Goal: Task Accomplishment & Management: Use online tool/utility

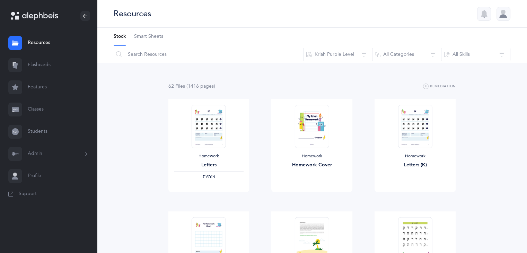
click at [41, 133] on link "Students" at bounding box center [48, 132] width 97 height 22
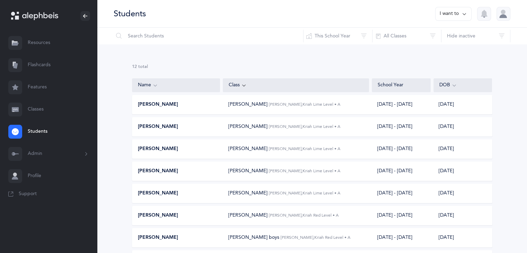
click at [281, 238] on span "Cindy Sultan, Kriah Red Level • A" at bounding box center [316, 237] width 70 height 5
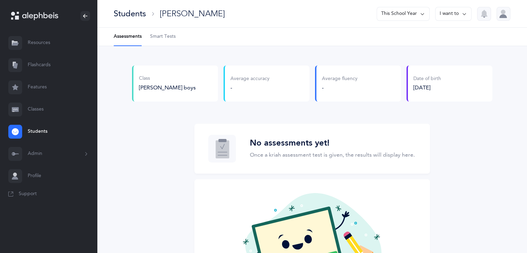
click at [157, 34] on span "Smart Tests" at bounding box center [163, 36] width 26 height 7
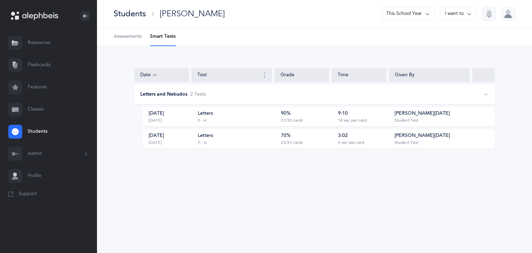
click at [210, 120] on div "Letters א - פ" at bounding box center [237, 116] width 79 height 13
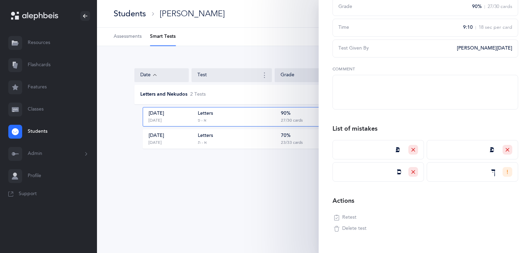
scroll to position [96, 0]
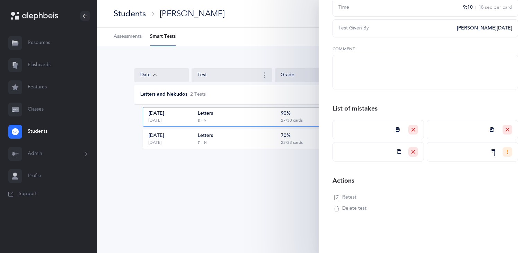
click at [351, 197] on span "Retest" at bounding box center [349, 197] width 14 height 7
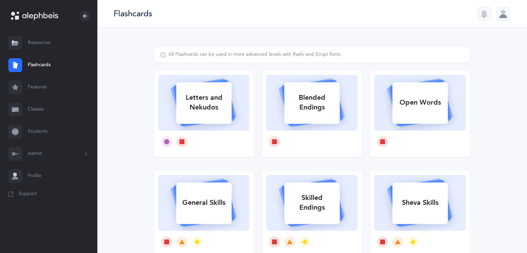
select select
select select "single"
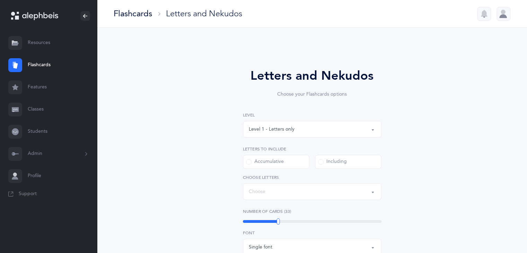
select select "21"
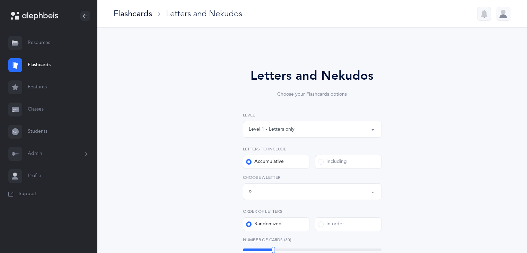
select select "13556"
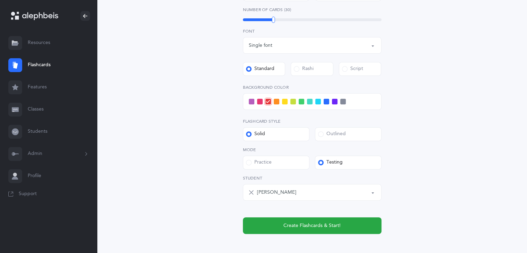
scroll to position [223, 0]
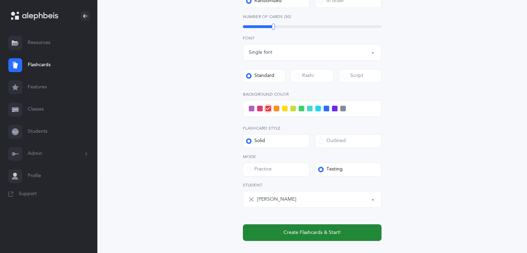
click at [312, 229] on span "Create Flashcards & Start!" at bounding box center [312, 232] width 57 height 7
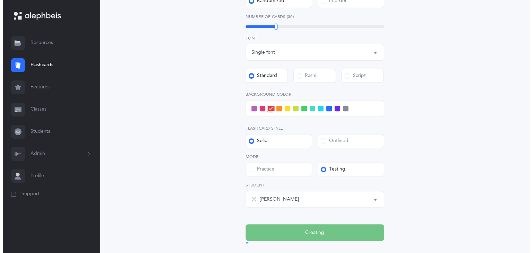
scroll to position [0, 0]
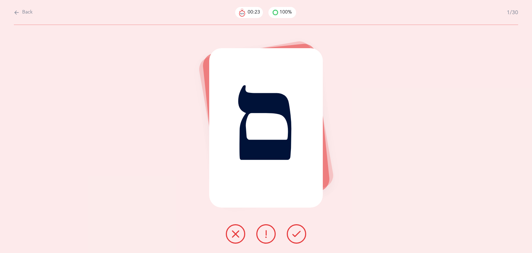
click at [292, 229] on button at bounding box center [296, 233] width 19 height 19
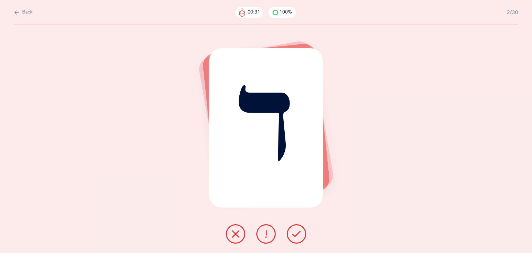
click at [294, 234] on icon at bounding box center [297, 234] width 8 height 8
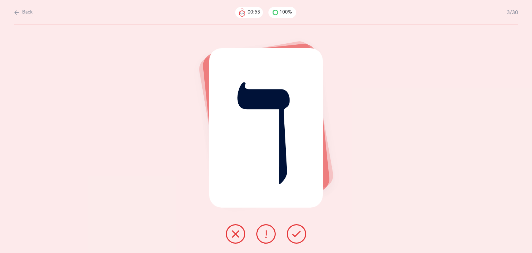
click at [235, 231] on icon at bounding box center [236, 234] width 8 height 8
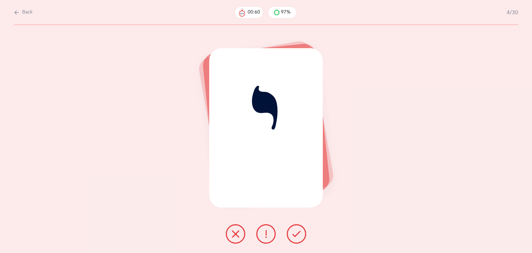
click at [295, 236] on icon at bounding box center [297, 234] width 8 height 8
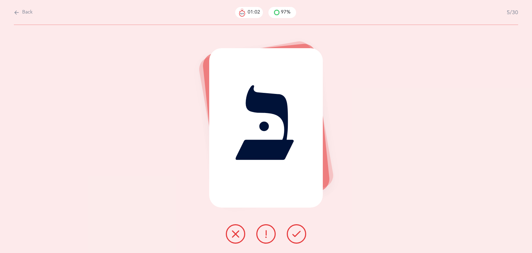
click at [295, 236] on icon at bounding box center [297, 234] width 8 height 8
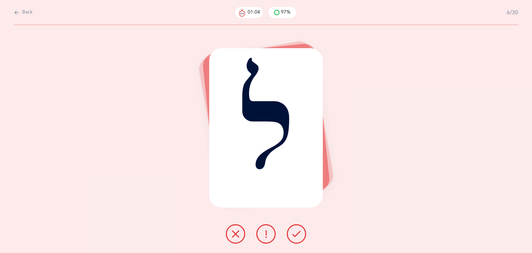
click at [295, 236] on icon at bounding box center [297, 234] width 8 height 8
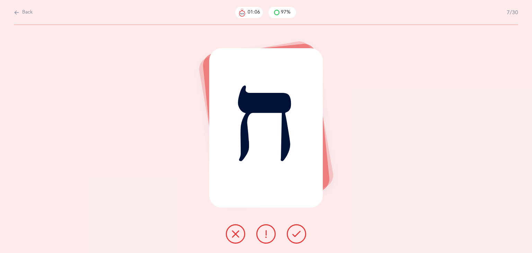
drag, startPoint x: 295, startPoint y: 236, endPoint x: 291, endPoint y: 234, distance: 4.2
click at [291, 234] on button at bounding box center [296, 233] width 19 height 19
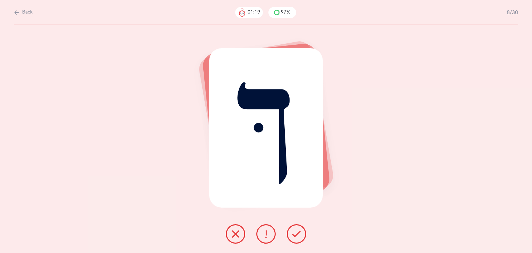
click at [236, 234] on icon at bounding box center [236, 234] width 8 height 8
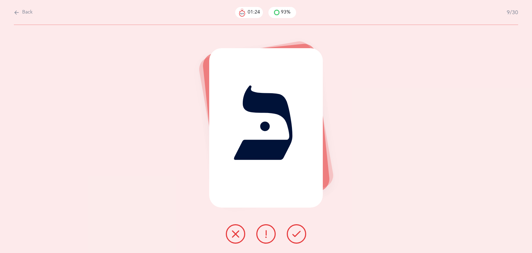
click at [294, 238] on button at bounding box center [296, 233] width 19 height 19
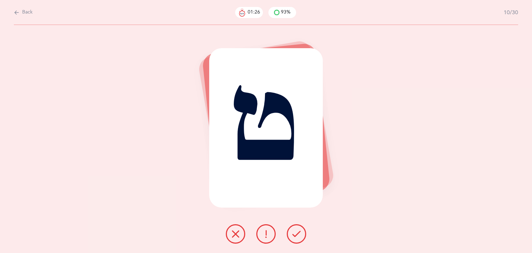
click at [294, 238] on button at bounding box center [296, 233] width 19 height 19
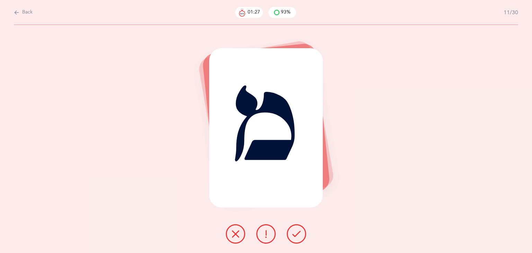
click at [294, 238] on button at bounding box center [296, 233] width 19 height 19
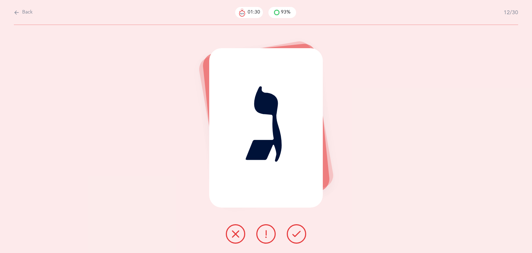
click at [294, 236] on icon at bounding box center [297, 234] width 8 height 8
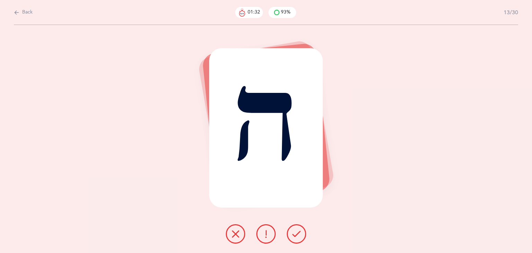
click at [294, 236] on icon at bounding box center [297, 234] width 8 height 8
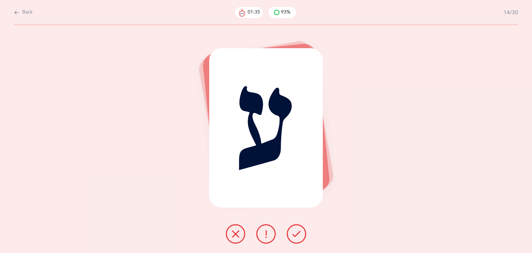
click at [294, 236] on icon at bounding box center [297, 234] width 8 height 8
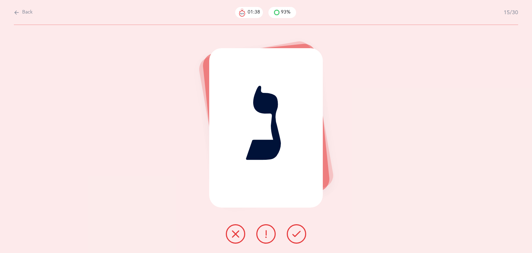
click at [294, 236] on icon at bounding box center [297, 234] width 8 height 8
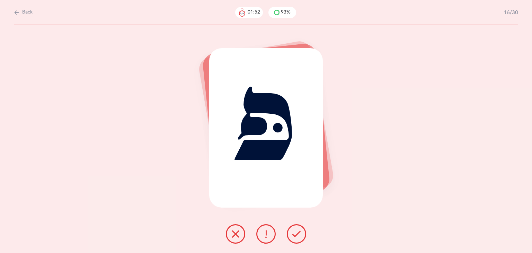
click at [294, 237] on icon at bounding box center [297, 234] width 8 height 8
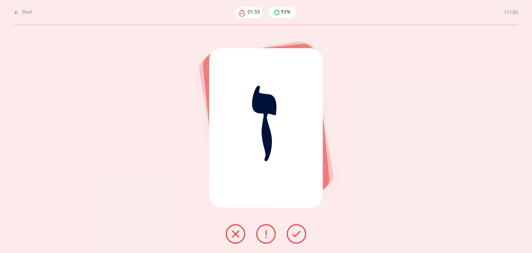
click at [294, 236] on icon at bounding box center [297, 234] width 8 height 8
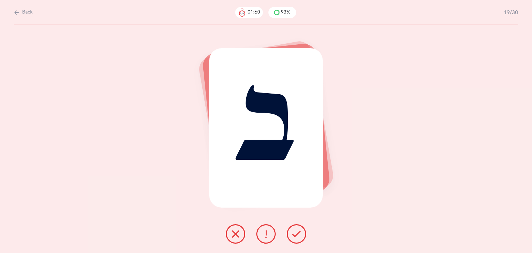
click at [294, 238] on button at bounding box center [296, 233] width 19 height 19
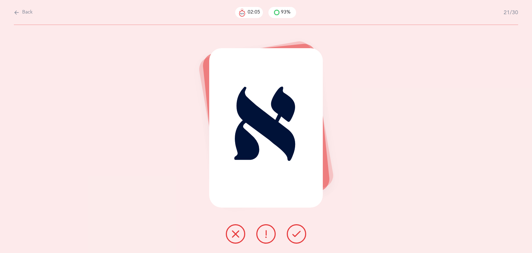
click at [294, 238] on button at bounding box center [296, 233] width 19 height 19
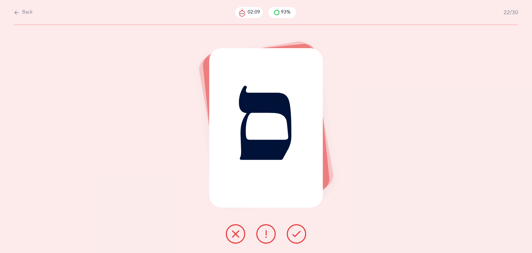
click at [294, 238] on button at bounding box center [296, 233] width 19 height 19
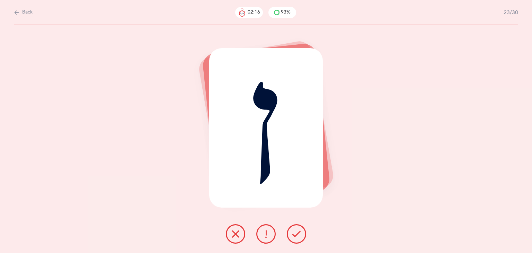
click at [242, 232] on button at bounding box center [235, 233] width 19 height 19
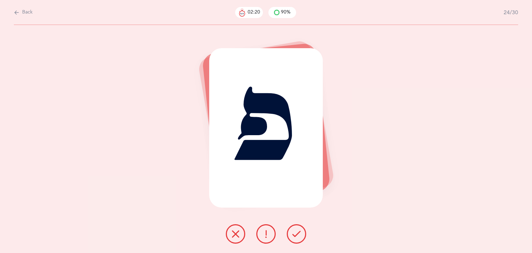
click at [300, 238] on button at bounding box center [296, 233] width 19 height 19
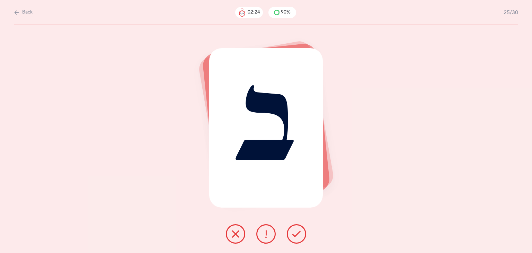
click at [300, 239] on button at bounding box center [296, 233] width 19 height 19
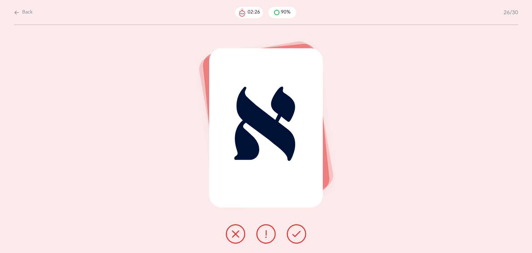
click at [300, 239] on button at bounding box center [296, 233] width 19 height 19
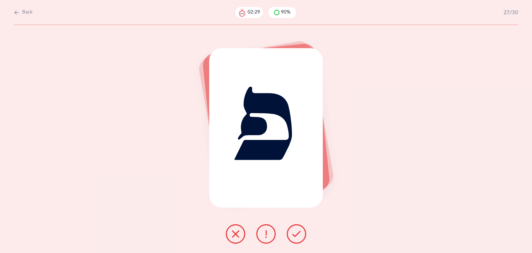
click at [300, 239] on button at bounding box center [296, 233] width 19 height 19
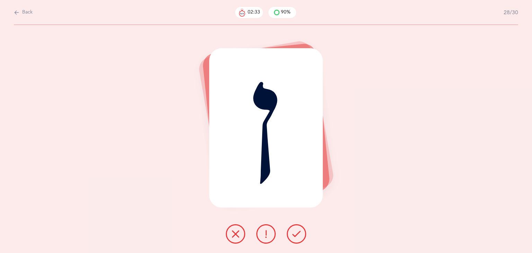
click at [300, 239] on button at bounding box center [296, 233] width 19 height 19
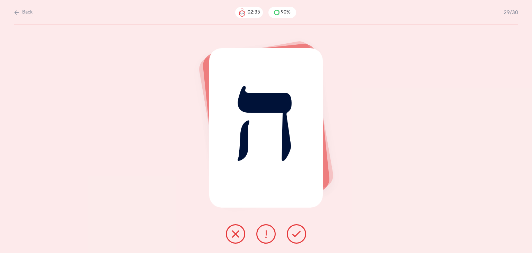
click at [300, 239] on button at bounding box center [296, 233] width 19 height 19
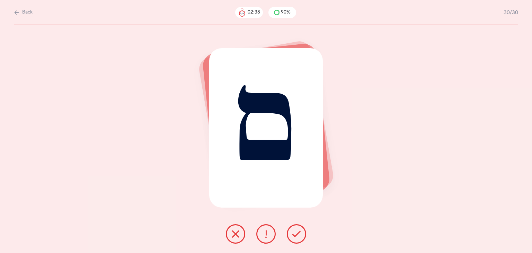
click at [300, 239] on button at bounding box center [296, 233] width 19 height 19
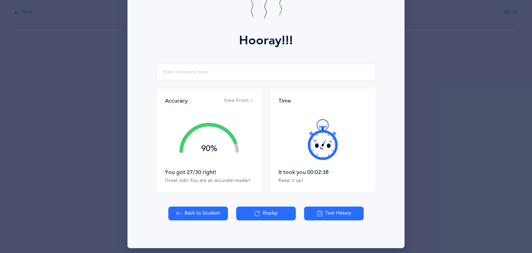
scroll to position [77, 0]
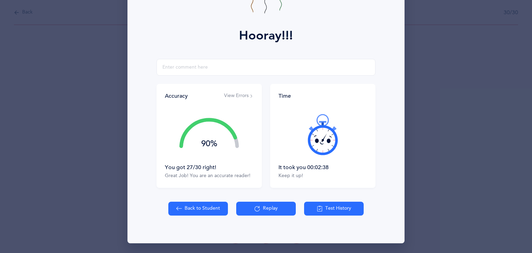
click at [260, 211] on button "Replay" at bounding box center [266, 209] width 60 height 14
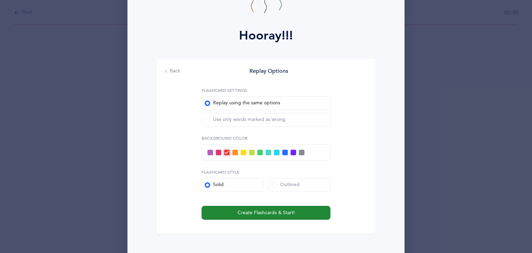
click at [260, 211] on span "Create Flashcards & Start!" at bounding box center [266, 212] width 57 height 7
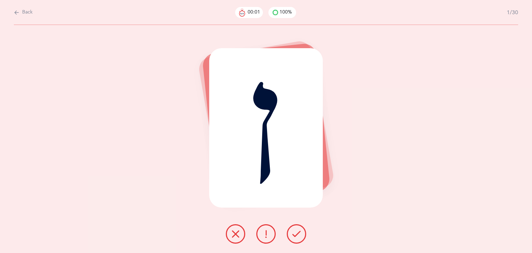
click at [260, 211] on div "ן" at bounding box center [266, 139] width 532 height 228
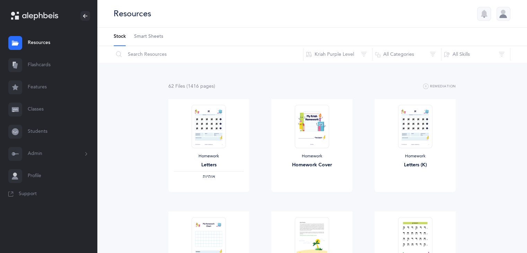
click at [29, 132] on link "Students" at bounding box center [48, 132] width 97 height 22
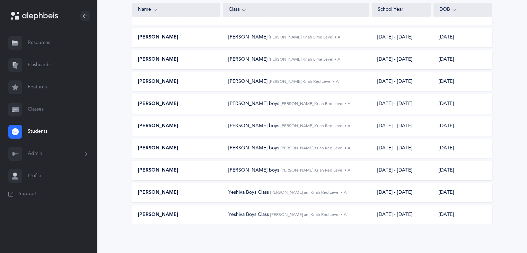
scroll to position [134, 0]
click at [307, 149] on span "Cindy Sultan, Kriah Red Level • A" at bounding box center [316, 147] width 70 height 5
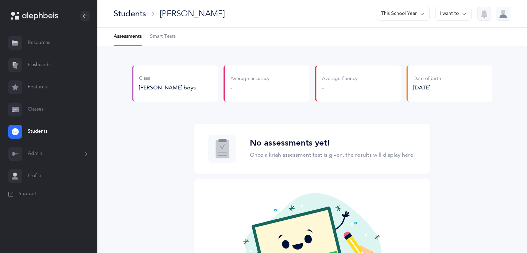
click at [164, 38] on span "Smart Tests" at bounding box center [163, 36] width 26 height 7
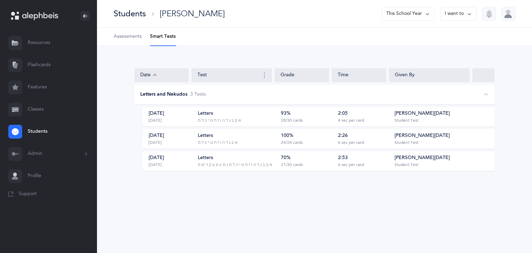
click at [227, 118] on div "א בּ ב ג ד ה ו ז ח ט י כּ ל מ" at bounding box center [219, 121] width 43 height 6
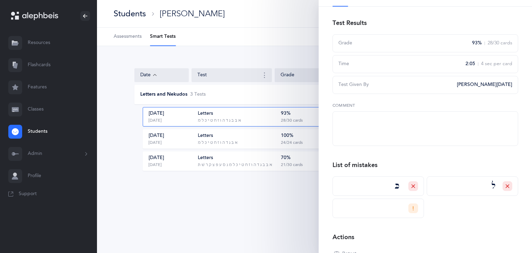
scroll to position [40, 0]
click at [171, 208] on div "Students Joshua Banon This School Year I want to Assessments Smart Tests Date T…" at bounding box center [314, 126] width 435 height 253
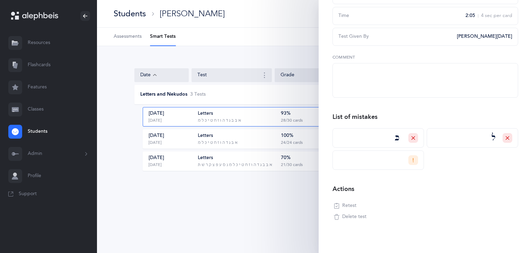
scroll to position [96, 0]
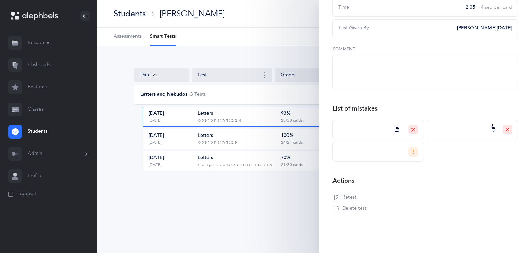
click at [352, 200] on span "Retest" at bounding box center [349, 197] width 14 height 7
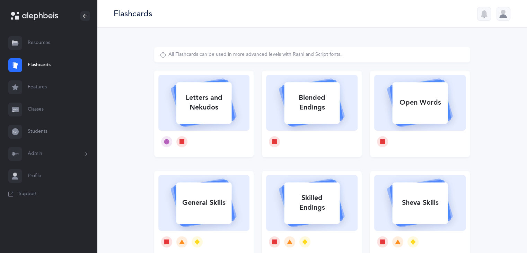
select select
select select "single"
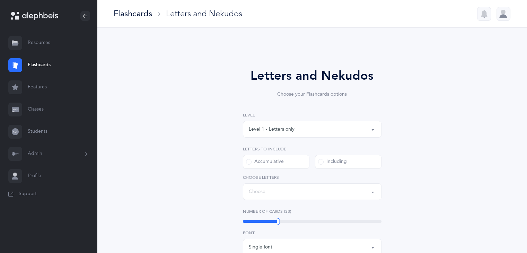
select select "1"
select select "13767"
drag, startPoint x: 525, startPoint y: 67, endPoint x: 531, endPoint y: 90, distance: 24.2
click at [527, 90] on html "Nirelle Dahan Resources Resources Flashcards Flashcards Features Features Class…" at bounding box center [263, 245] width 527 height 491
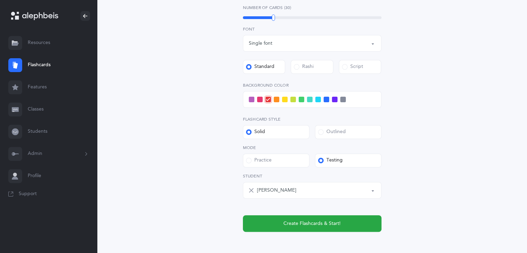
scroll to position [206, 0]
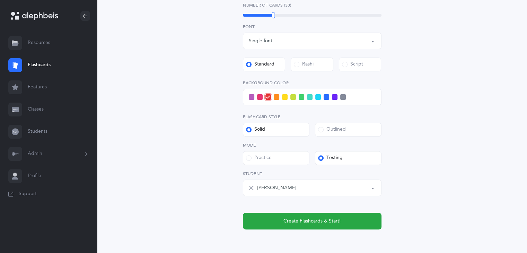
click at [373, 133] on label "Outlined" at bounding box center [348, 130] width 67 height 14
click at [0, 0] on input "Outlined" at bounding box center [0, 0] width 0 height 0
click at [373, 133] on label "Outlined" at bounding box center [348, 130] width 67 height 14
click at [0, 0] on input "Outlined" at bounding box center [0, 0] width 0 height 0
click at [300, 97] on span at bounding box center [302, 97] width 6 height 6
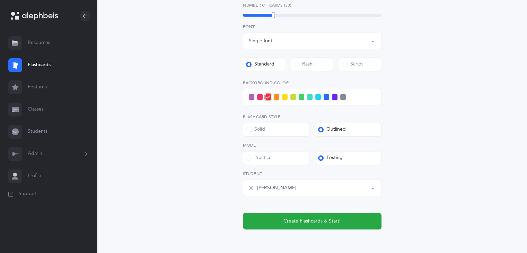
click at [0, 0] on input "checkbox" at bounding box center [0, 0] width 0 height 0
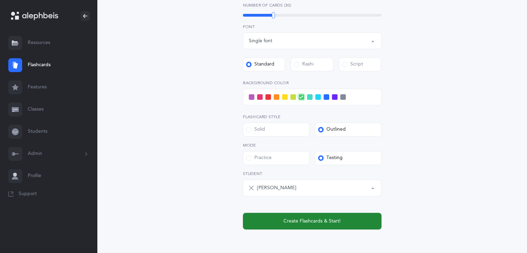
click at [311, 220] on span "Create Flashcards & Start!" at bounding box center [312, 221] width 57 height 7
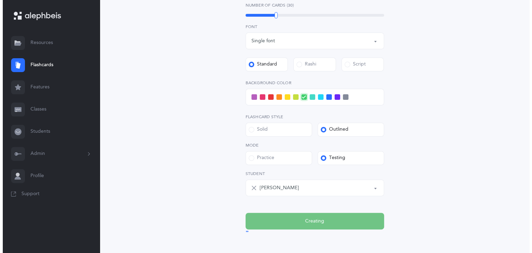
scroll to position [0, 0]
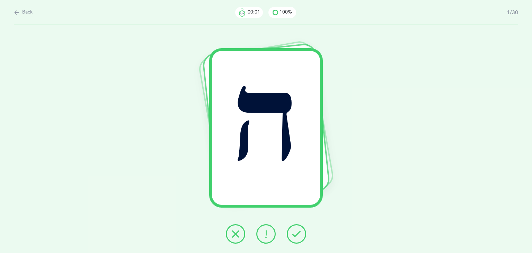
click at [311, 220] on div "ה" at bounding box center [266, 139] width 532 height 228
click at [301, 233] on icon at bounding box center [297, 234] width 8 height 8
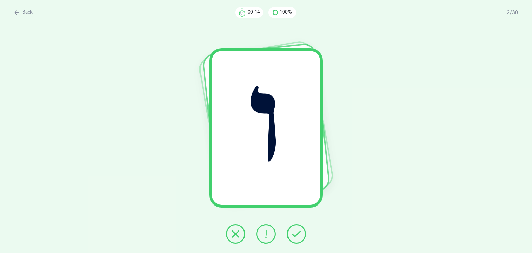
click at [301, 233] on icon at bounding box center [297, 234] width 8 height 8
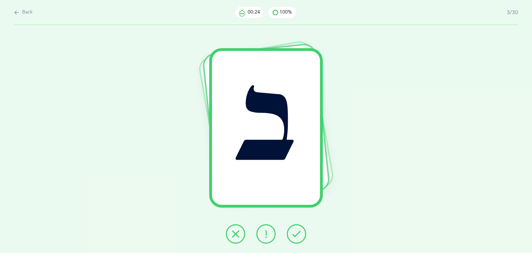
click at [299, 237] on button at bounding box center [296, 233] width 19 height 19
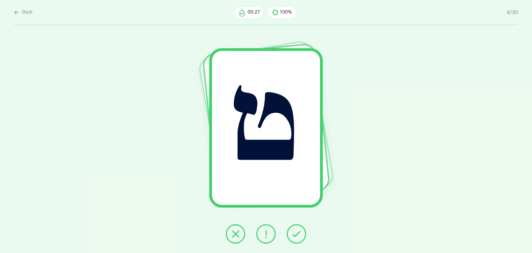
click at [298, 236] on icon at bounding box center [297, 234] width 8 height 8
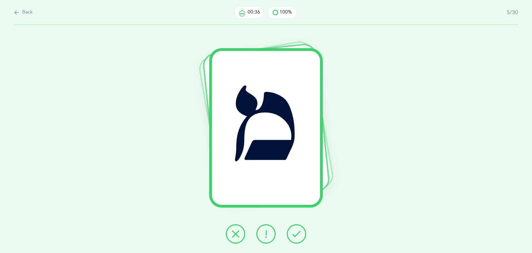
click at [301, 236] on button at bounding box center [296, 233] width 19 height 19
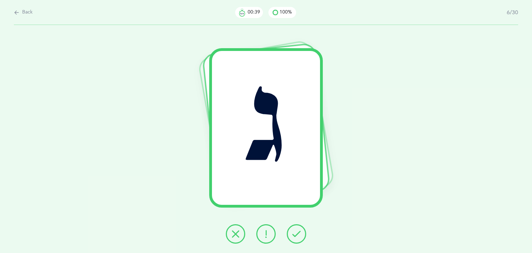
click at [301, 236] on button at bounding box center [296, 233] width 19 height 19
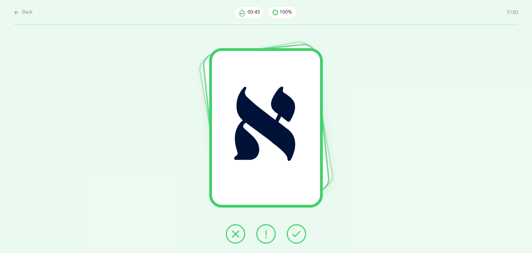
click at [293, 231] on icon at bounding box center [297, 234] width 8 height 8
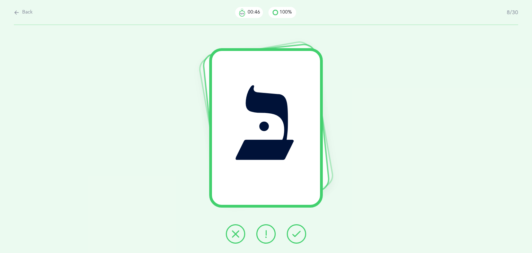
click at [294, 232] on icon at bounding box center [297, 234] width 8 height 8
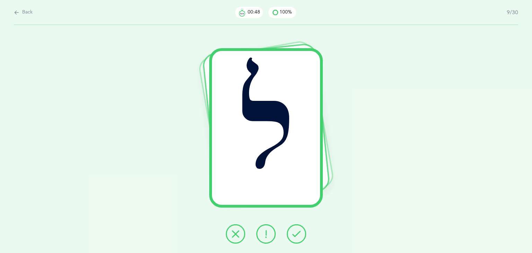
click at [294, 232] on icon at bounding box center [297, 234] width 8 height 8
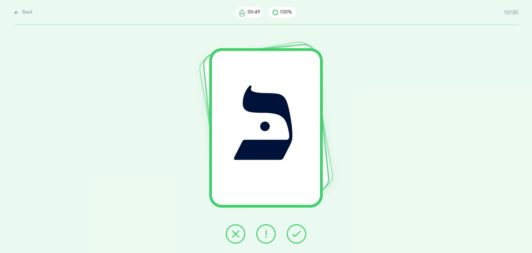
click at [294, 233] on icon at bounding box center [297, 234] width 8 height 8
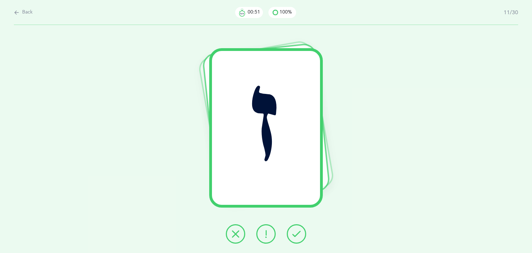
click at [294, 233] on icon at bounding box center [297, 234] width 8 height 8
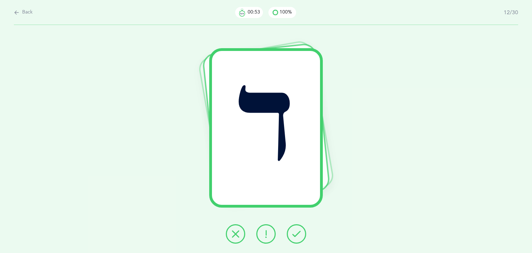
click at [294, 233] on icon at bounding box center [297, 234] width 8 height 8
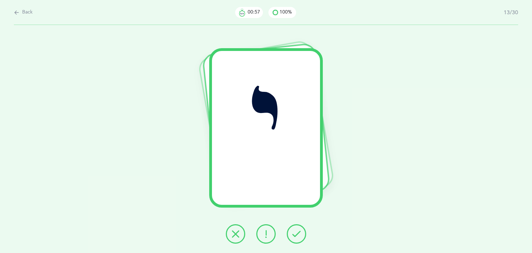
click at [270, 235] on button at bounding box center [266, 233] width 19 height 19
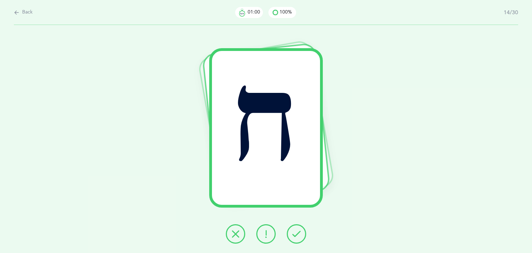
click at [290, 237] on button at bounding box center [296, 233] width 19 height 19
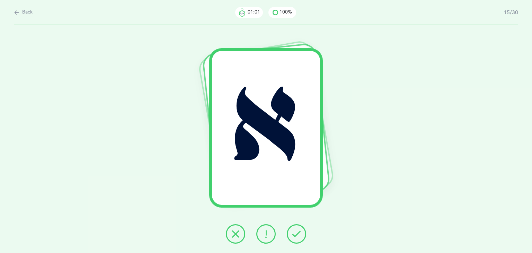
click at [290, 237] on button at bounding box center [296, 233] width 19 height 19
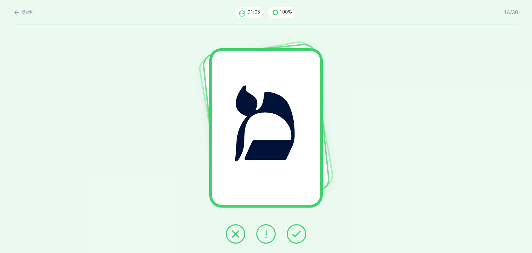
click at [290, 237] on button at bounding box center [296, 233] width 19 height 19
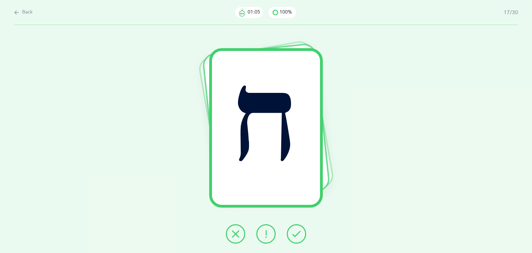
click at [290, 237] on button at bounding box center [296, 233] width 19 height 19
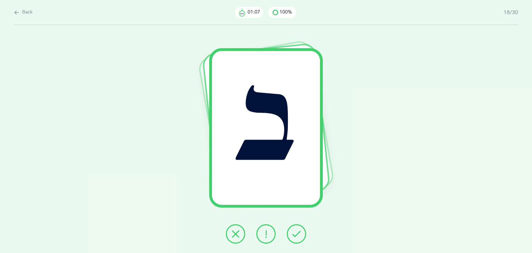
click at [290, 237] on button at bounding box center [296, 233] width 19 height 19
click at [291, 237] on button at bounding box center [296, 233] width 19 height 19
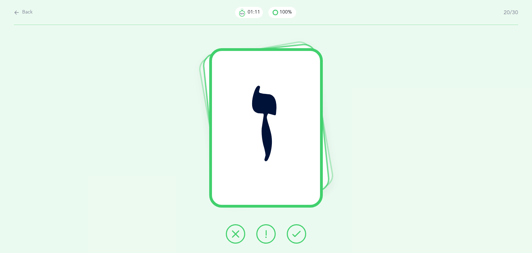
click at [291, 238] on button at bounding box center [296, 233] width 19 height 19
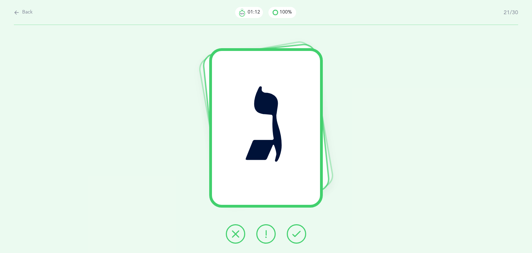
click at [291, 238] on button at bounding box center [296, 233] width 19 height 19
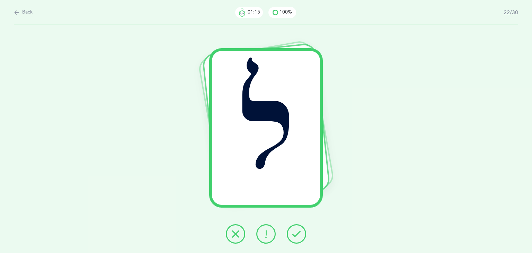
click at [291, 238] on button at bounding box center [296, 233] width 19 height 19
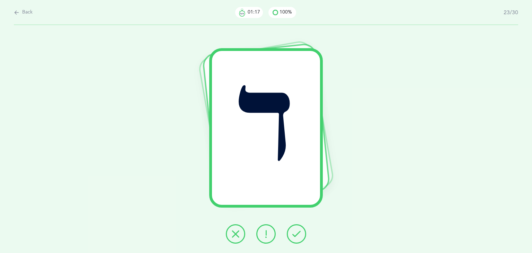
click at [291, 238] on button at bounding box center [296, 233] width 19 height 19
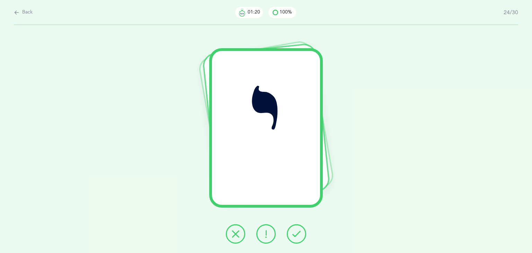
click at [291, 238] on button at bounding box center [296, 233] width 19 height 19
click at [267, 235] on icon at bounding box center [266, 234] width 8 height 8
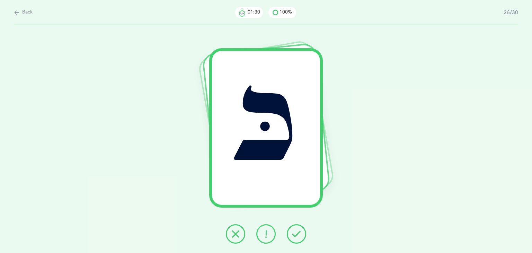
click at [298, 235] on icon at bounding box center [297, 234] width 8 height 8
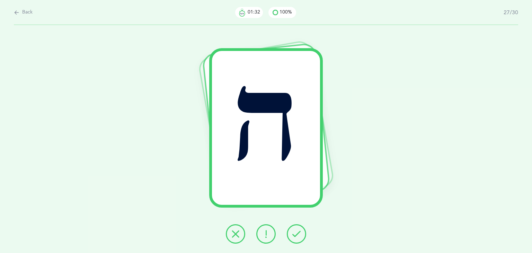
click at [298, 235] on icon at bounding box center [297, 234] width 8 height 8
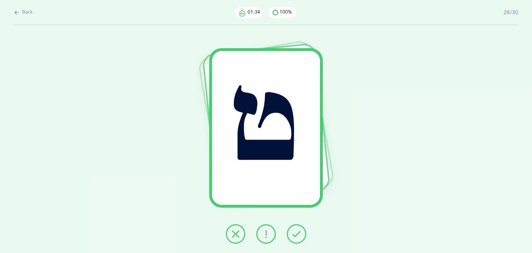
click at [298, 235] on icon at bounding box center [297, 234] width 8 height 8
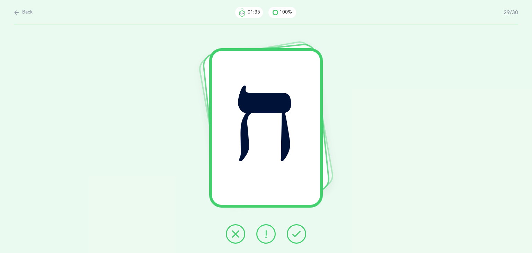
click at [298, 235] on icon at bounding box center [297, 234] width 8 height 8
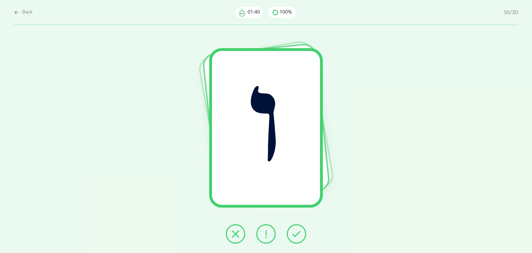
click at [269, 238] on button at bounding box center [266, 233] width 19 height 19
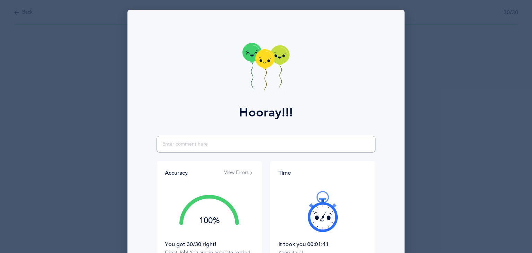
click at [182, 142] on input "text" at bounding box center [266, 144] width 219 height 17
type input "vav and yuf!"
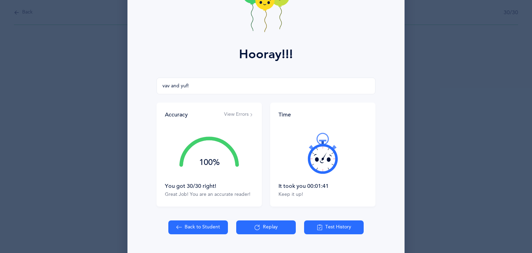
scroll to position [60, 0]
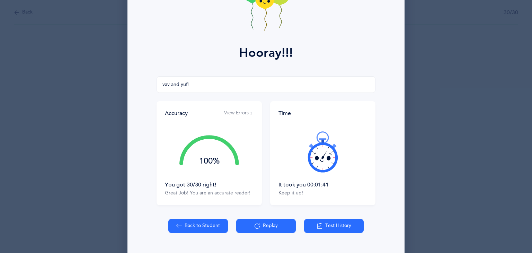
click at [199, 225] on button "Back to Student" at bounding box center [198, 226] width 60 height 14
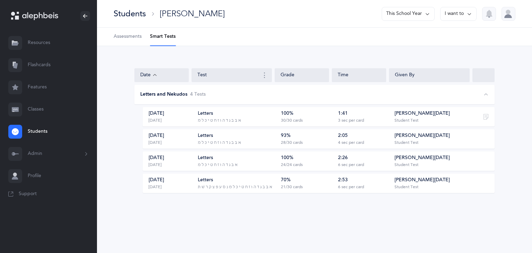
click at [29, 133] on link "Students" at bounding box center [48, 132] width 97 height 22
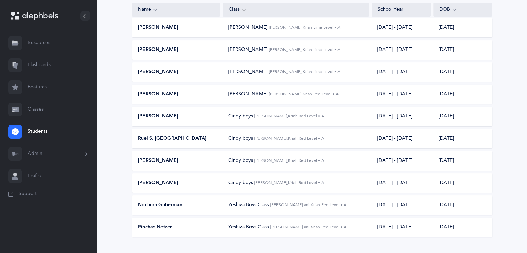
scroll to position [136, 0]
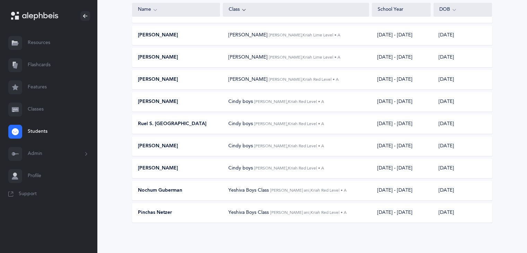
click at [318, 124] on div "[PERSON_NAME] boys [PERSON_NAME], Kriah Red Level • A" at bounding box center [296, 123] width 146 height 7
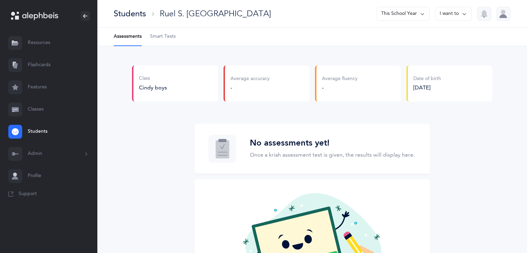
click at [164, 36] on span "Smart Tests" at bounding box center [163, 36] width 26 height 7
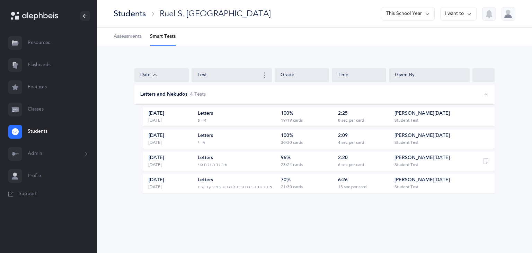
click at [260, 110] on div "Letters א - כּ" at bounding box center [237, 116] width 79 height 13
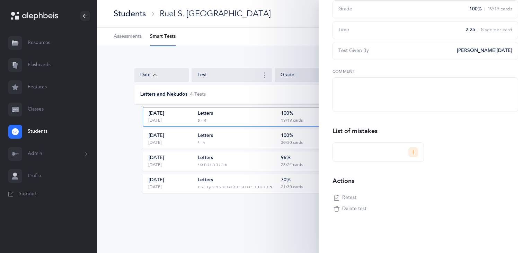
scroll to position [74, 0]
click at [254, 219] on div "Date Test Grade Time Given By Letters and Nekudos 4 Test s Sep 29, 2025 1 week …" at bounding box center [314, 134] width 435 height 177
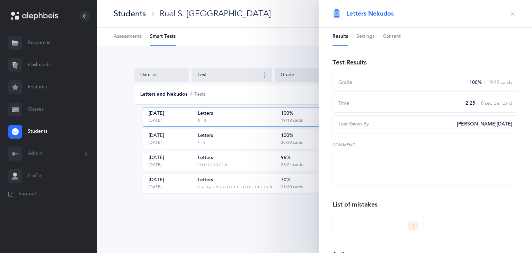
click at [507, 16] on button "button" at bounding box center [512, 13] width 11 height 11
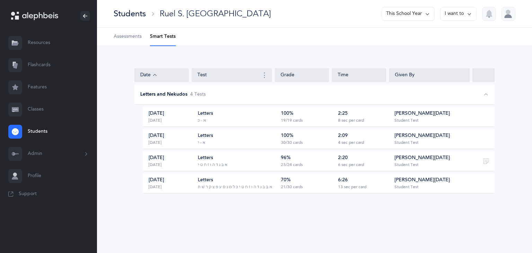
click at [257, 184] on div "א בּ ב ג ד ה ו ז ח ט י כּ ל מ נ ס ע פּ צ ק ר שׁ תּ" at bounding box center [235, 187] width 75 height 6
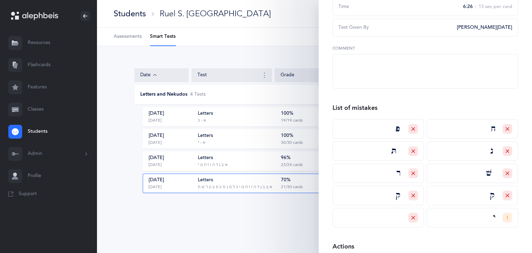
scroll to position [98, 0]
click at [243, 217] on div "Date Test Grade Time Given By Letters and Nekudos 4 Test s Sep 29, 2025 1 week …" at bounding box center [314, 134] width 435 height 177
click at [209, 231] on div "Students Ruel S. Bacovcin This School Year I want to Assessments Smart Tests Da…" at bounding box center [314, 126] width 435 height 253
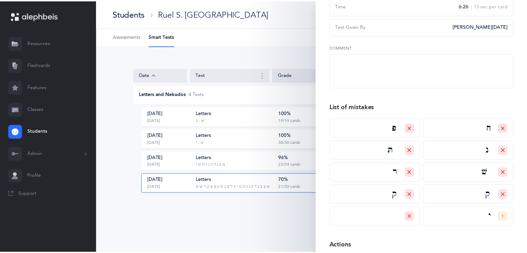
scroll to position [0, 0]
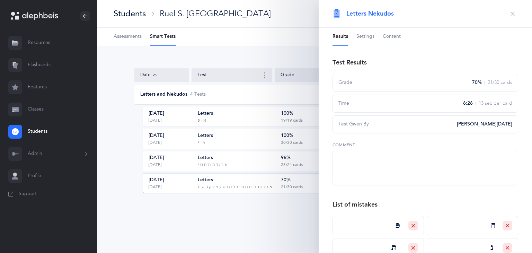
click at [507, 10] on button "button" at bounding box center [512, 13] width 11 height 11
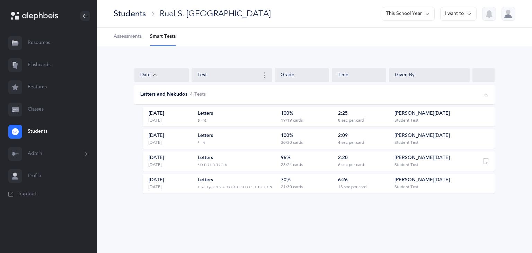
click at [459, 21] on div "Students Ruel S. Bacovcin This School Year I want to" at bounding box center [314, 14] width 435 height 28
click at [459, 20] on button "I want to" at bounding box center [459, 14] width 36 height 14
click at [506, 62] on div "Date Test Grade Time Given By Letters and Nekudos 4 Test s Sep 29, 2025 1 week …" at bounding box center [314, 134] width 435 height 177
click at [41, 45] on link "Resources" at bounding box center [48, 43] width 97 height 22
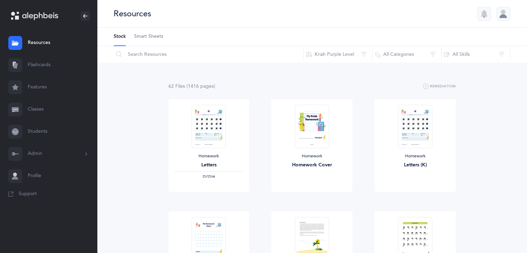
click at [34, 67] on link "Flashcards" at bounding box center [48, 65] width 97 height 22
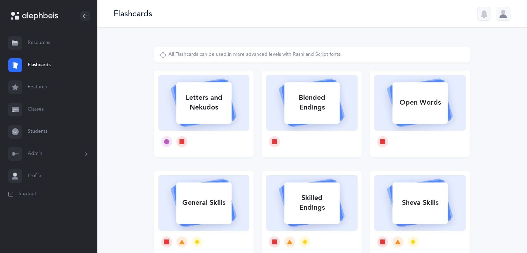
click at [165, 99] on icon at bounding box center [204, 102] width 82 height 58
select select
select select "single"
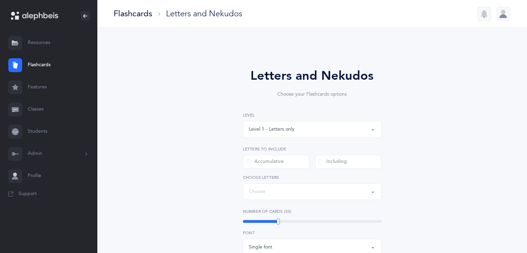
select select "27"
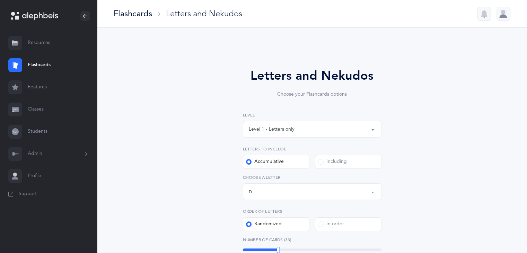
click at [326, 162] on div "Including" at bounding box center [332, 161] width 29 height 7
click at [0, 0] on input "Including" at bounding box center [0, 0] width 0 height 0
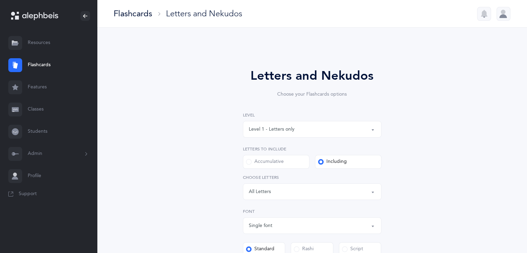
click at [321, 191] on div "Letters: All Letters" at bounding box center [312, 192] width 127 height 12
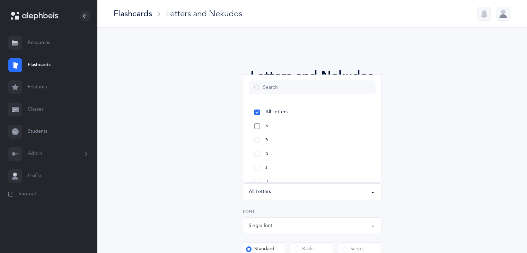
click at [288, 125] on link "א" at bounding box center [312, 126] width 127 height 14
select select "1"
click at [283, 146] on link "בּ" at bounding box center [312, 140] width 127 height 14
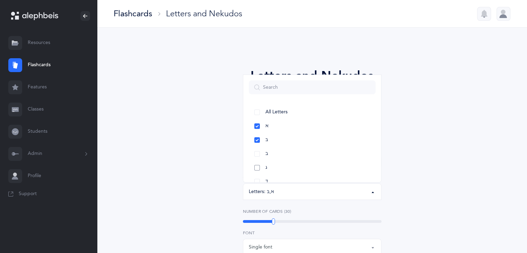
click at [287, 164] on link "ג" at bounding box center [312, 168] width 127 height 14
click at [285, 177] on link "ד" at bounding box center [312, 182] width 127 height 14
click at [294, 107] on link "ה" at bounding box center [312, 111] width 127 height 14
click at [295, 120] on link "ו" at bounding box center [312, 125] width 127 height 14
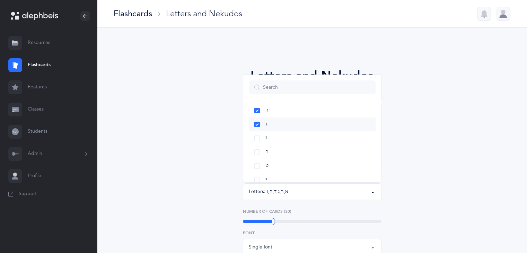
click at [294, 125] on link "ו" at bounding box center [312, 125] width 127 height 14
click at [294, 128] on link "ו" at bounding box center [312, 125] width 127 height 14
click at [292, 138] on link "ז" at bounding box center [312, 138] width 127 height 14
click at [288, 148] on link "ח" at bounding box center [312, 152] width 127 height 14
click at [286, 162] on link "ט" at bounding box center [312, 166] width 127 height 14
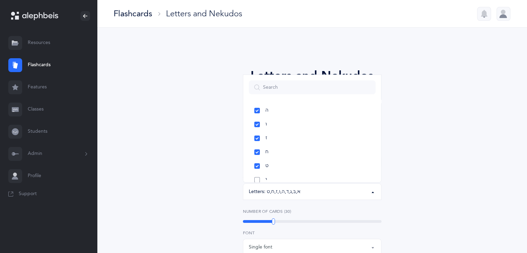
click at [284, 175] on link "י" at bounding box center [312, 180] width 127 height 14
drag, startPoint x: 377, startPoint y: 127, endPoint x: 362, endPoint y: 135, distance: 16.9
click at [362, 135] on link "ז" at bounding box center [312, 138] width 127 height 14
click at [334, 133] on link "ז" at bounding box center [312, 138] width 127 height 14
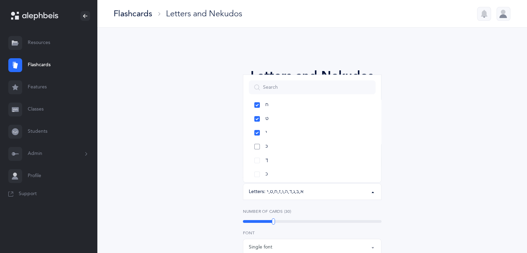
click at [337, 144] on link "כּ" at bounding box center [312, 147] width 127 height 14
drag, startPoint x: 375, startPoint y: 134, endPoint x: 373, endPoint y: 145, distance: 11.0
click at [373, 145] on ul "All Letters א בּ ב ג ד ה ו ז ח ט י כּ ךּ כ ך ל מ ם נ ן ס ע פּ פ ף צ ץ ק ר שׁ שׂ…" at bounding box center [312, 209] width 138 height 483
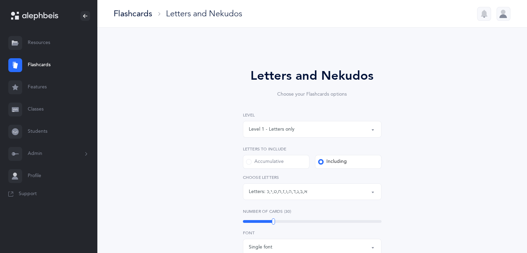
click at [374, 193] on button "Letters: א , בּ , ג , ד , ה , ו , ז , ח , ט , י , כּ" at bounding box center [312, 191] width 139 height 17
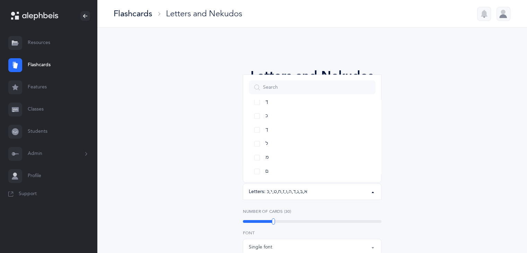
scroll to position [173, 0]
click at [307, 156] on link "ל" at bounding box center [312, 161] width 127 height 14
click at [437, 99] on div "Letters and Nekudos Choose your Flashcards options Level 1 - Letters only Level…" at bounding box center [312, 239] width 316 height 385
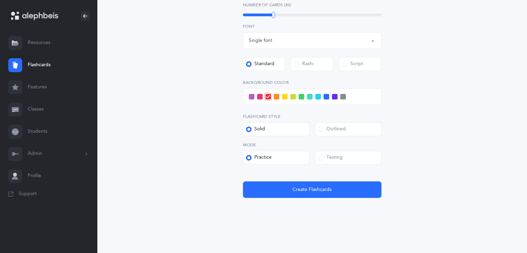
scroll to position [207, 0]
click at [341, 159] on div "Testing" at bounding box center [330, 157] width 25 height 7
click at [0, 0] on input "Testing" at bounding box center [0, 0] width 0 height 0
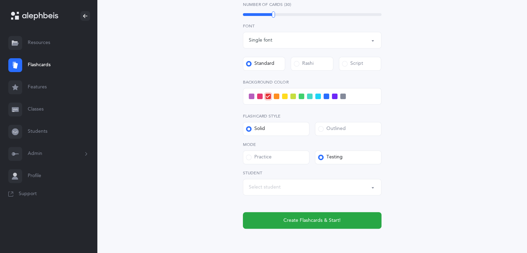
click at [261, 98] on span at bounding box center [260, 97] width 6 height 6
click at [0, 0] on input "checkbox" at bounding box center [0, 0] width 0 height 0
click at [346, 124] on label "Outlined" at bounding box center [348, 129] width 67 height 14
click at [0, 0] on input "Outlined" at bounding box center [0, 0] width 0 height 0
click at [328, 182] on div "Select student" at bounding box center [312, 187] width 127 height 12
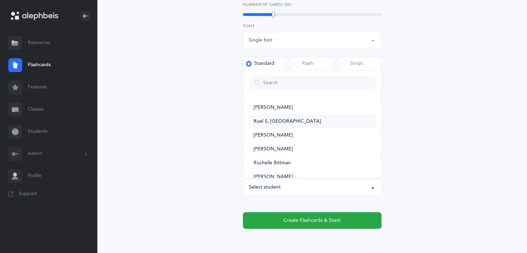
click at [315, 120] on link "[PERSON_NAME]" at bounding box center [312, 122] width 127 height 14
select select "11986"
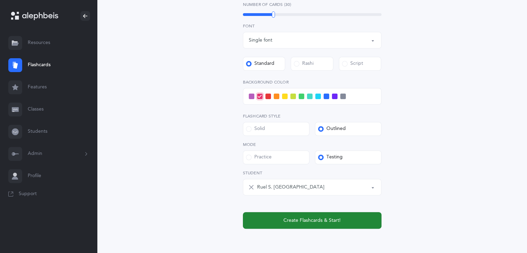
click at [319, 221] on span "Create Flashcards & Start!" at bounding box center [312, 220] width 57 height 7
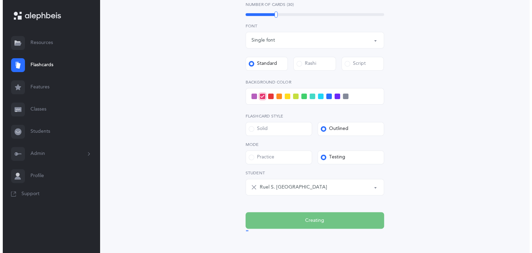
scroll to position [0, 0]
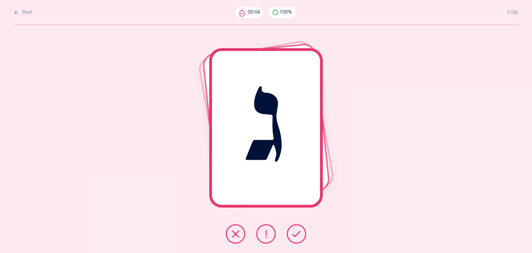
click at [319, 221] on div "ג" at bounding box center [266, 139] width 532 height 228
click at [301, 239] on button at bounding box center [296, 233] width 19 height 19
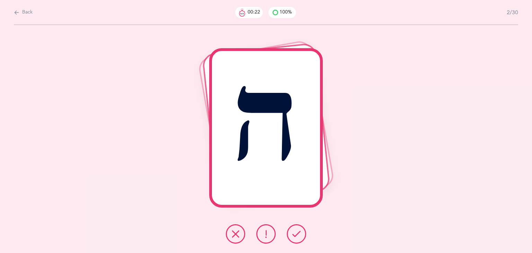
click at [307, 241] on div at bounding box center [266, 233] width 92 height 19
click at [299, 235] on icon at bounding box center [297, 234] width 8 height 8
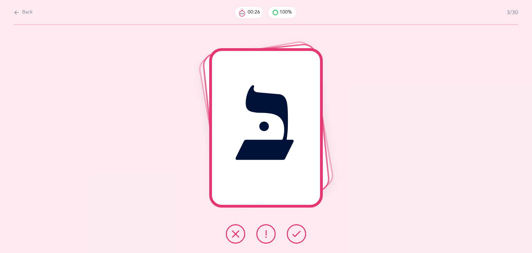
click at [296, 235] on icon at bounding box center [297, 234] width 8 height 8
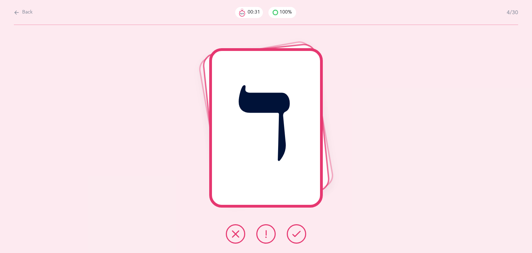
click at [296, 235] on icon at bounding box center [297, 234] width 8 height 8
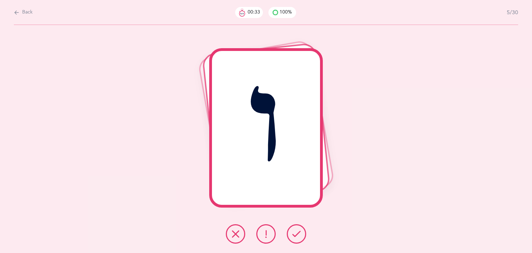
click at [296, 235] on icon at bounding box center [297, 234] width 8 height 8
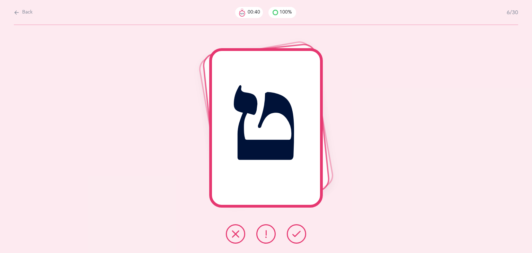
click at [296, 235] on icon at bounding box center [297, 234] width 8 height 8
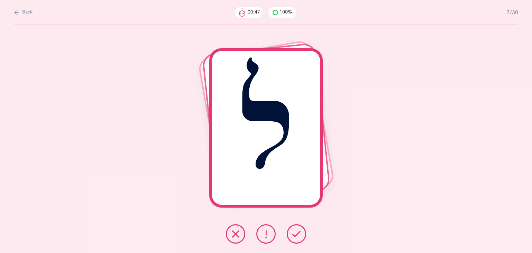
click at [296, 235] on icon at bounding box center [297, 234] width 8 height 8
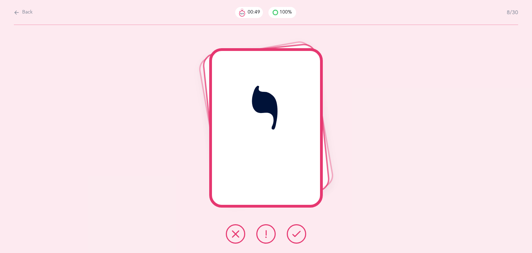
click at [296, 236] on icon at bounding box center [297, 234] width 8 height 8
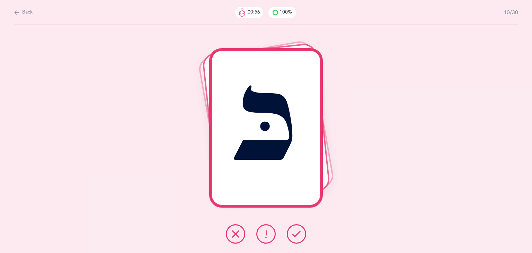
click at [296, 236] on icon at bounding box center [297, 234] width 8 height 8
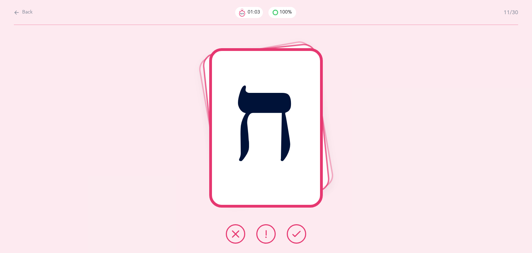
click at [296, 236] on icon at bounding box center [297, 234] width 8 height 8
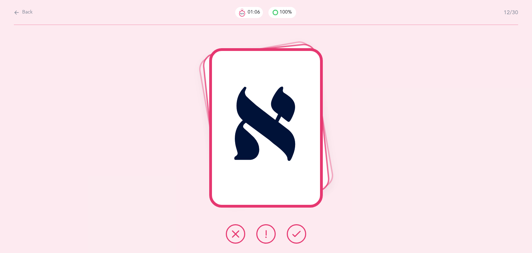
click at [296, 236] on icon at bounding box center [297, 234] width 8 height 8
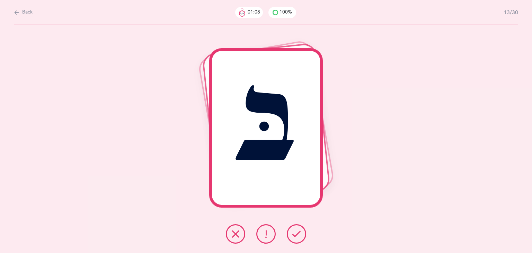
click at [296, 236] on icon at bounding box center [297, 234] width 8 height 8
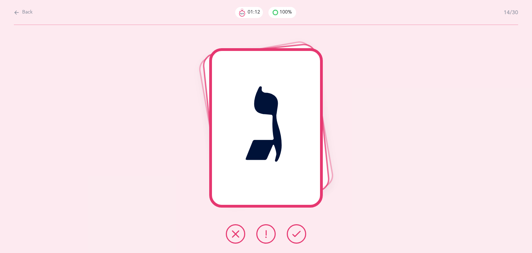
click at [296, 236] on icon at bounding box center [297, 234] width 8 height 8
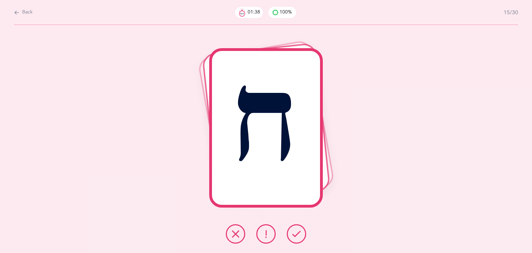
click at [294, 236] on icon at bounding box center [297, 234] width 8 height 8
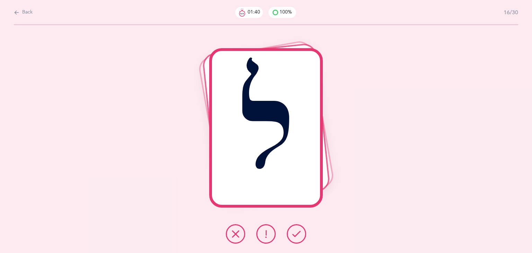
click at [294, 236] on icon at bounding box center [297, 234] width 8 height 8
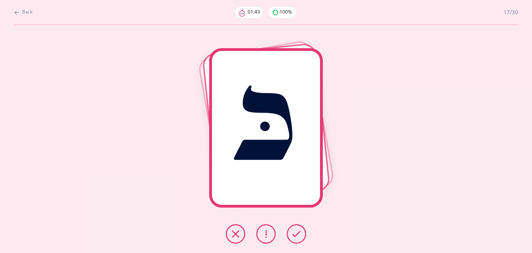
click at [294, 236] on icon at bounding box center [297, 234] width 8 height 8
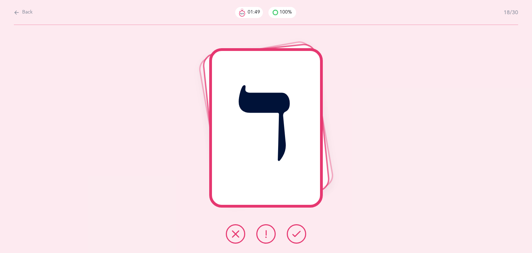
click at [294, 236] on icon at bounding box center [297, 234] width 8 height 8
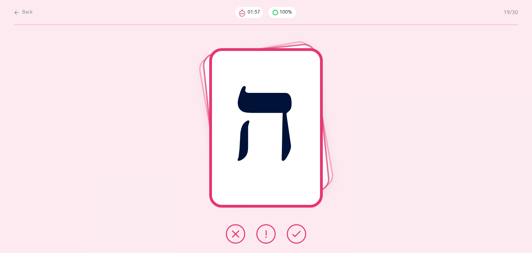
click at [294, 236] on icon at bounding box center [297, 234] width 8 height 8
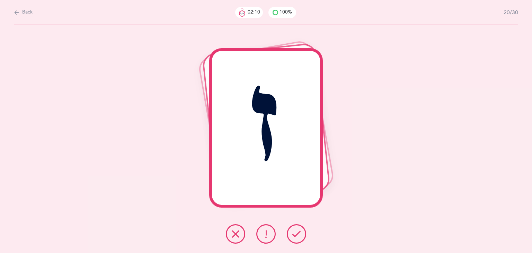
click at [294, 236] on icon at bounding box center [297, 234] width 8 height 8
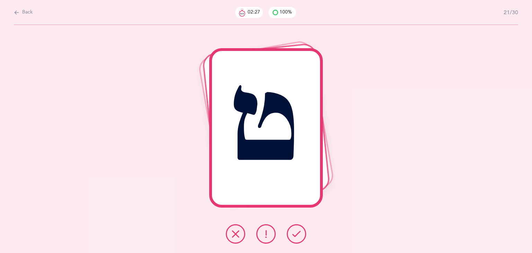
click at [295, 237] on icon at bounding box center [297, 234] width 8 height 8
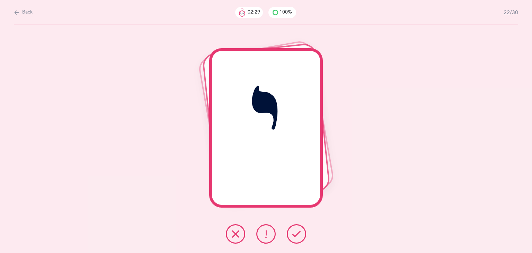
click at [295, 237] on icon at bounding box center [297, 234] width 8 height 8
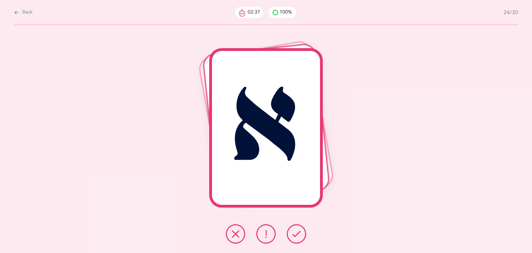
click at [295, 237] on icon at bounding box center [297, 234] width 8 height 8
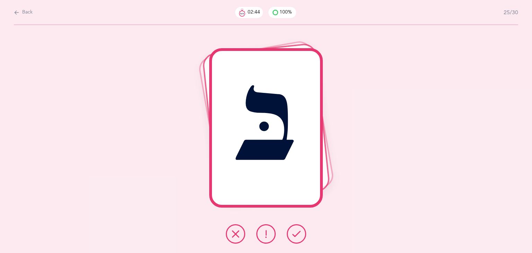
click at [295, 237] on icon at bounding box center [297, 234] width 8 height 8
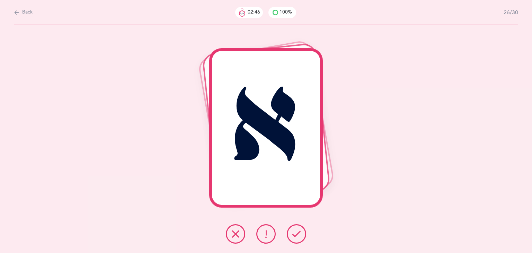
click at [295, 237] on icon at bounding box center [297, 234] width 8 height 8
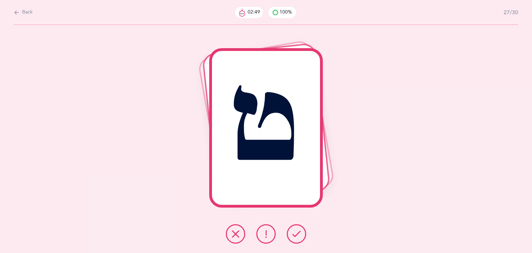
click at [295, 237] on icon at bounding box center [297, 234] width 8 height 8
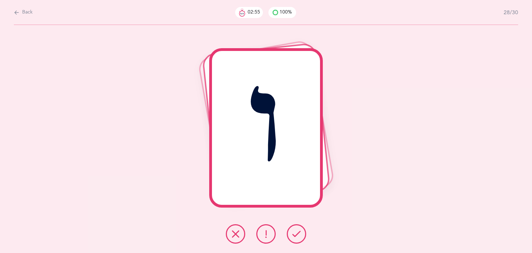
click at [304, 228] on button at bounding box center [296, 233] width 19 height 19
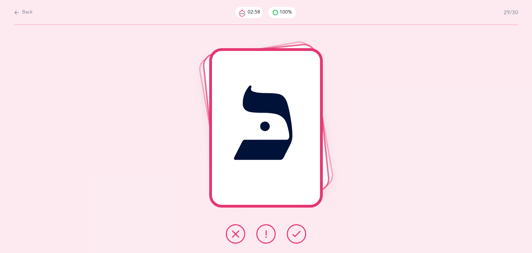
click at [303, 229] on button at bounding box center [296, 233] width 19 height 19
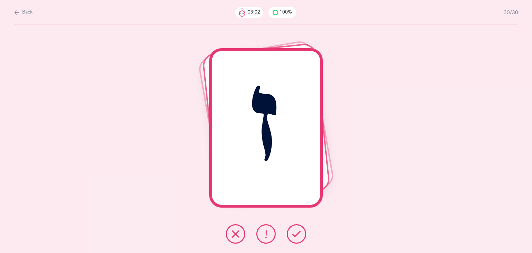
click at [303, 229] on button at bounding box center [296, 233] width 19 height 19
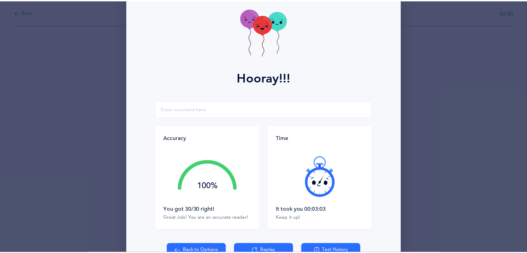
scroll to position [77, 0]
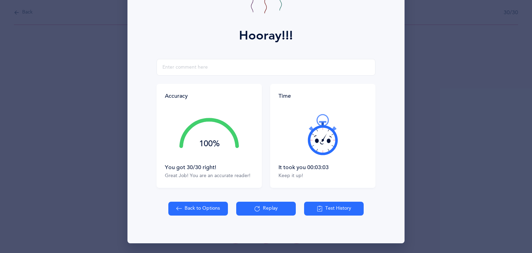
click at [341, 209] on button "Test History" at bounding box center [334, 209] width 60 height 14
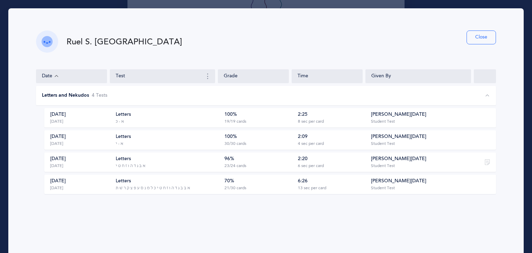
click at [470, 38] on button "Close" at bounding box center [481, 38] width 29 height 14
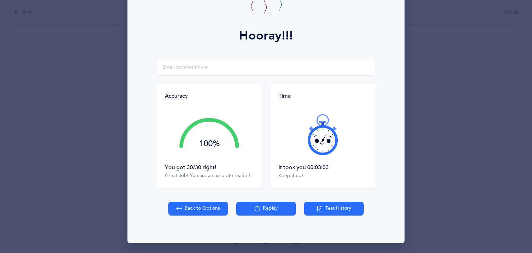
click at [192, 209] on button "Back to Options" at bounding box center [198, 209] width 60 height 14
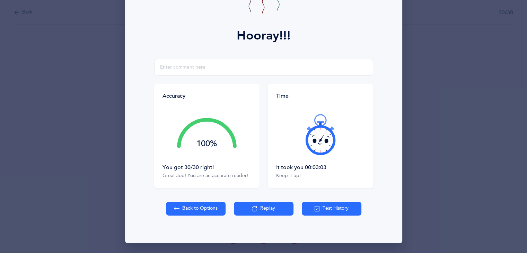
select select "1"
select select "single"
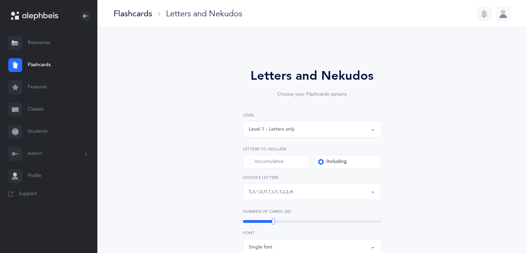
click at [19, 68] on div at bounding box center [15, 65] width 14 height 14
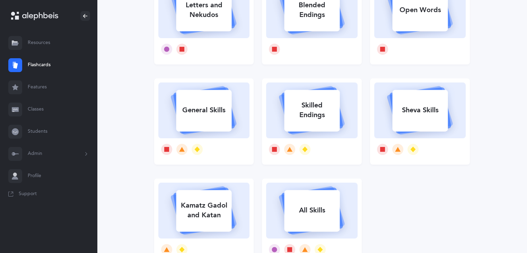
scroll to position [92, 0]
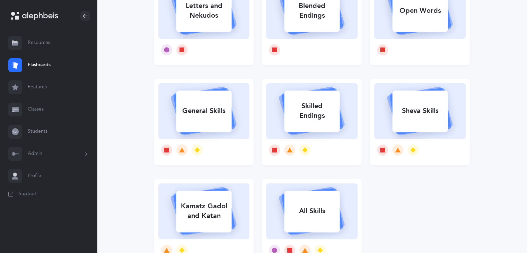
click at [323, 225] on rect at bounding box center [312, 212] width 55 height 42
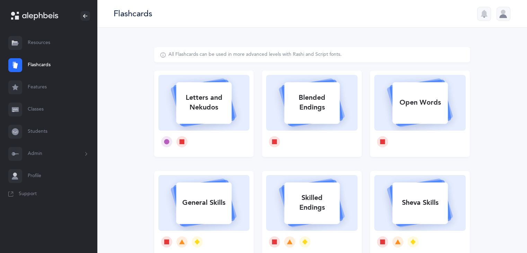
select select
select select "single"
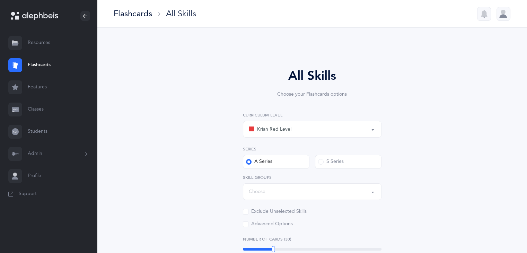
click at [334, 195] on div "Choose" at bounding box center [312, 192] width 127 height 12
click at [334, 142] on link "General Skills" at bounding box center [312, 142] width 127 height 14
select select "General Skills"
select select
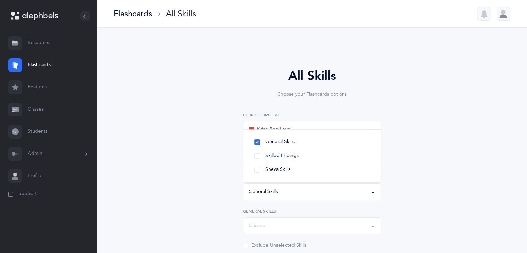
click at [344, 219] on button "Choose" at bounding box center [312, 225] width 139 height 17
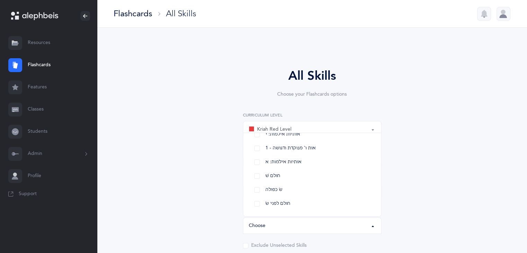
scroll to position [21, 0]
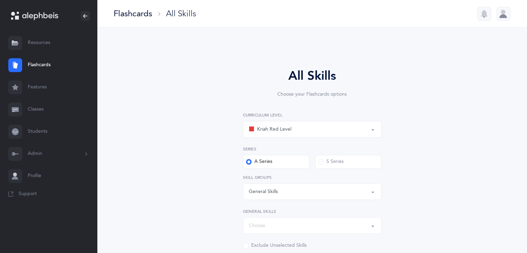
click at [131, 16] on div "Flashcards" at bounding box center [133, 13] width 38 height 11
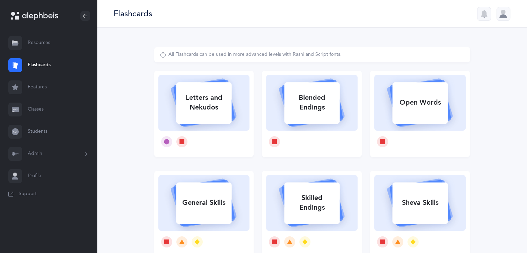
click at [442, 195] on div "Sheva Skills" at bounding box center [419, 203] width 55 height 18
select select
select select "single"
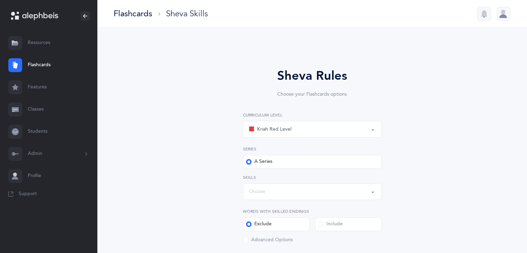
click at [355, 131] on div "Kriah Red Level" at bounding box center [312, 129] width 127 height 12
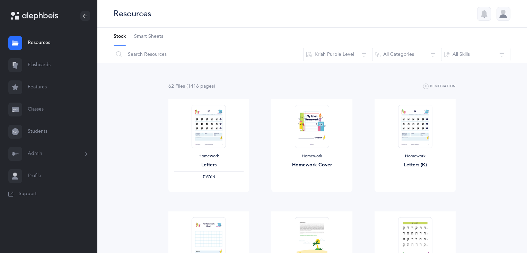
click at [32, 67] on link "Flashcards" at bounding box center [48, 65] width 97 height 22
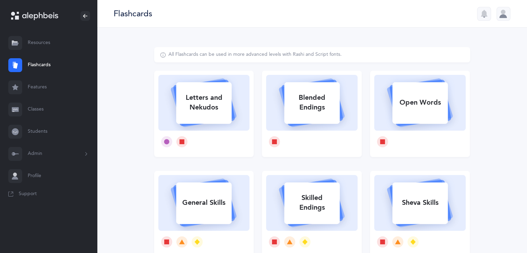
click at [418, 205] on div "Sheva Skills" at bounding box center [419, 203] width 55 height 18
select select
select select "single"
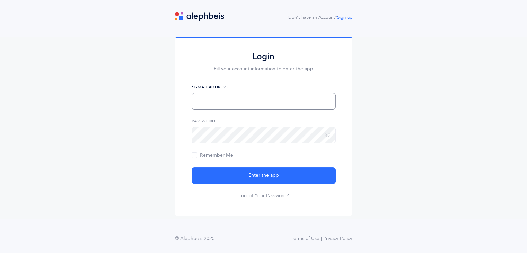
click at [254, 104] on input "text" at bounding box center [264, 101] width 144 height 17
type input "[EMAIL_ADDRESS][DOMAIN_NAME]"
click at [206, 156] on span "Remember Me" at bounding box center [213, 156] width 42 height 6
click at [0, 0] on input "Remember Me" at bounding box center [0, 0] width 0 height 0
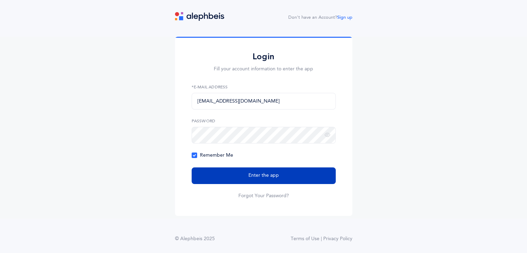
click at [220, 173] on button "Enter the app" at bounding box center [264, 175] width 144 height 17
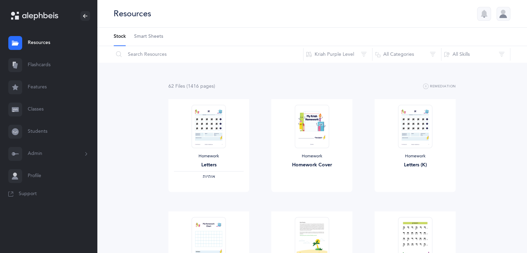
click at [43, 130] on link "Students" at bounding box center [48, 132] width 97 height 22
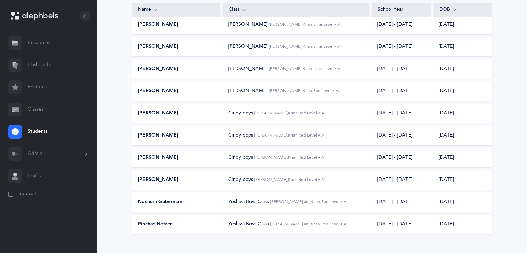
scroll to position [135, 0]
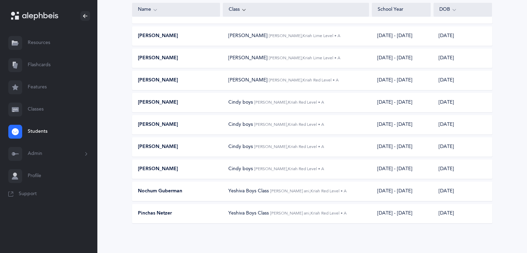
click at [295, 167] on span "[PERSON_NAME], Kriah Red Level • A" at bounding box center [289, 168] width 70 height 5
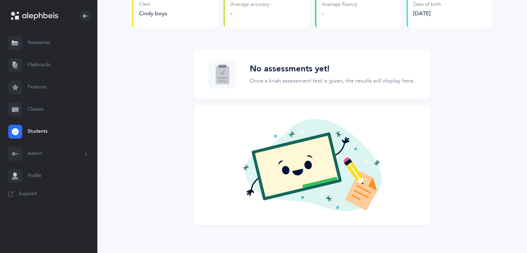
scroll to position [2, 0]
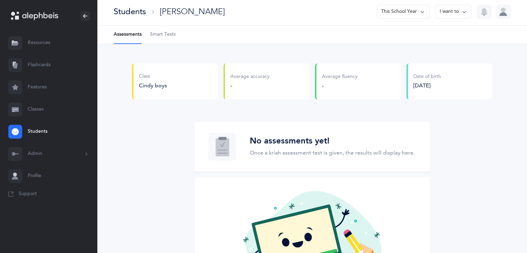
click at [159, 32] on span "Smart Tests" at bounding box center [163, 34] width 26 height 7
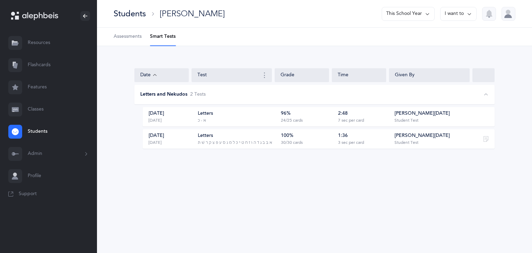
click at [430, 115] on div "[PERSON_NAME][DATE] Student Test" at bounding box center [430, 116] width 79 height 13
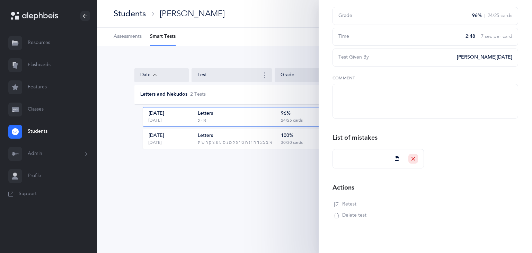
scroll to position [51, 0]
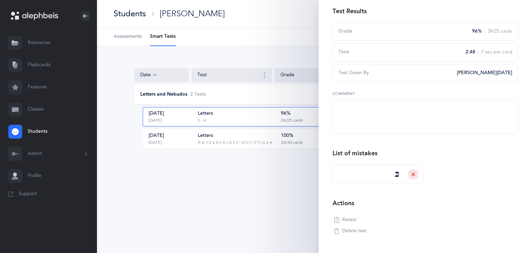
click at [259, 142] on div "א בּ ב ג ד ה ו ז ח ט י כּ ל מ נ ס ע פּ צ ק ר שׁ תּ" at bounding box center [235, 143] width 75 height 6
type textarea "great"
click at [353, 221] on span "Retest" at bounding box center [349, 220] width 14 height 7
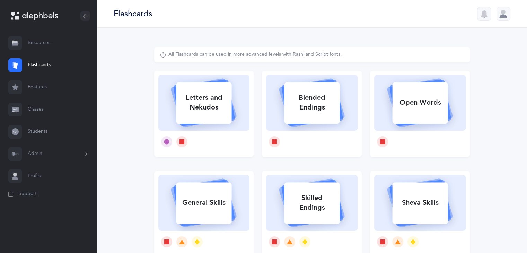
select select
select select "single"
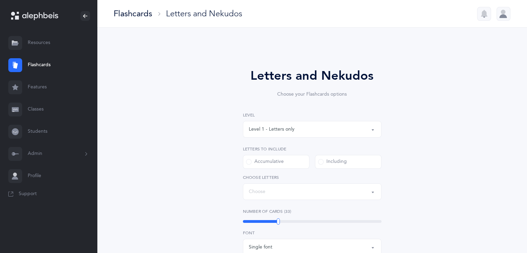
select select "1"
select select "15613"
click at [375, 190] on button "Letters: א , בּ , ב , ג , ד , ה , ו , ז , ח , ט , י , כּ , ל , מ , נ , ס , ע , …" at bounding box center [312, 191] width 139 height 17
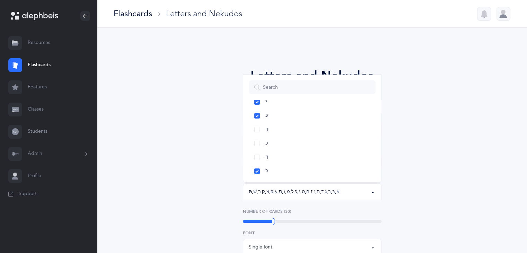
scroll to position [167, 0]
click at [330, 141] on link "כ" at bounding box center [312, 140] width 127 height 14
click at [413, 137] on div "Letters and Nekudos Choose your Flashcards options Level 1 - Letters only Level…" at bounding box center [312, 255] width 316 height 416
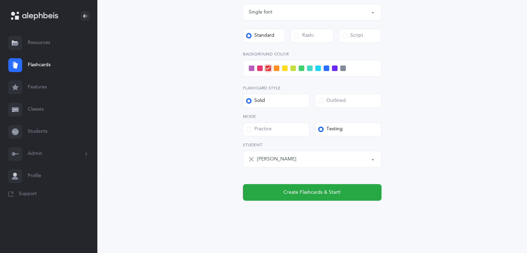
scroll to position [238, 0]
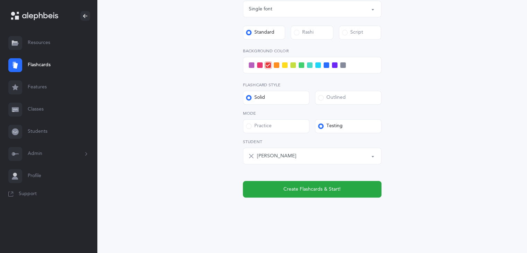
click at [250, 66] on span at bounding box center [252, 65] width 6 height 6
click at [0, 0] on input "checkbox" at bounding box center [0, 0] width 0 height 0
click at [350, 100] on label "Outlined" at bounding box center [348, 98] width 67 height 14
click at [0, 0] on input "Outlined" at bounding box center [0, 0] width 0 height 0
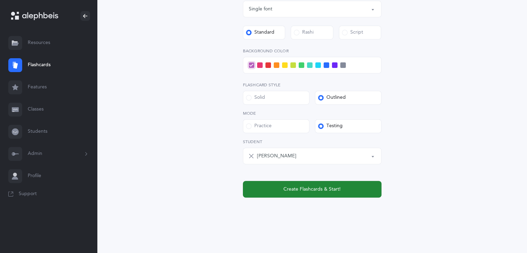
click at [341, 190] on button "Create Flashcards & Start!" at bounding box center [312, 189] width 139 height 17
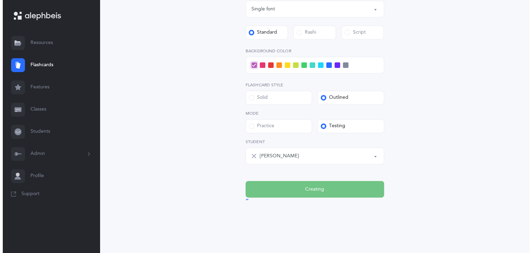
scroll to position [0, 0]
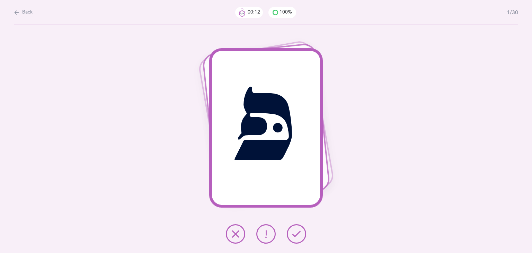
click at [297, 228] on button at bounding box center [296, 233] width 19 height 19
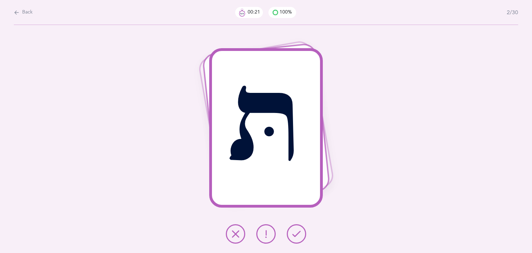
click at [297, 228] on button at bounding box center [296, 233] width 19 height 19
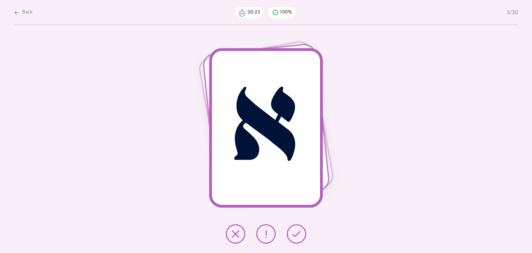
click at [297, 228] on button at bounding box center [296, 233] width 19 height 19
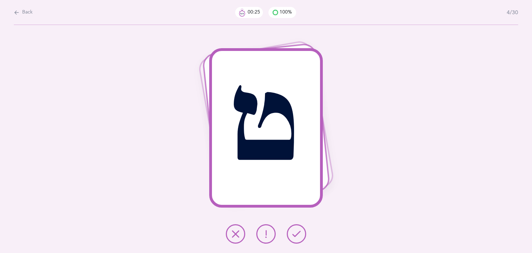
click at [297, 228] on button at bounding box center [296, 233] width 19 height 19
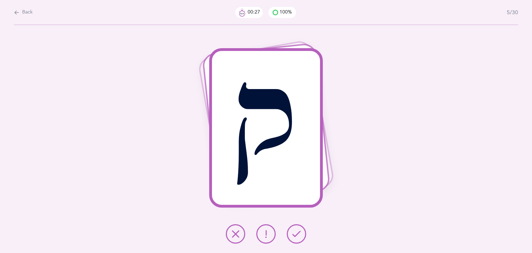
click at [297, 228] on button at bounding box center [296, 233] width 19 height 19
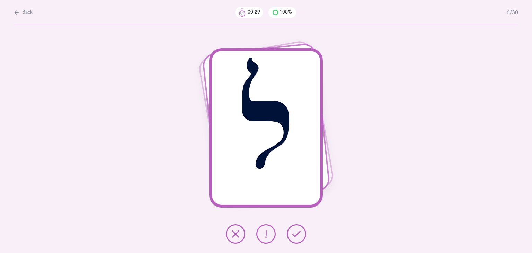
click at [297, 228] on button at bounding box center [296, 233] width 19 height 19
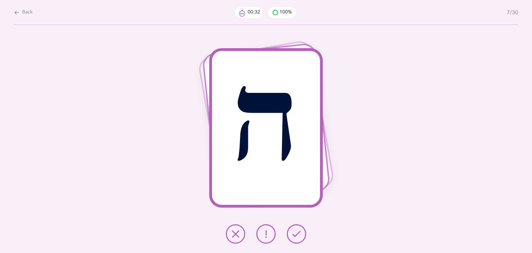
click at [297, 228] on button at bounding box center [296, 233] width 19 height 19
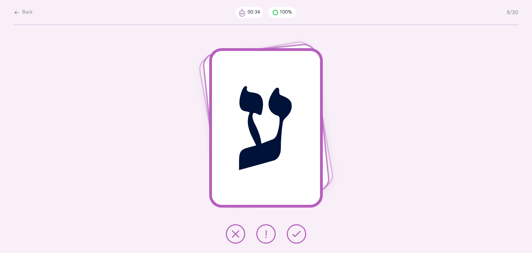
click at [297, 228] on button at bounding box center [296, 233] width 19 height 19
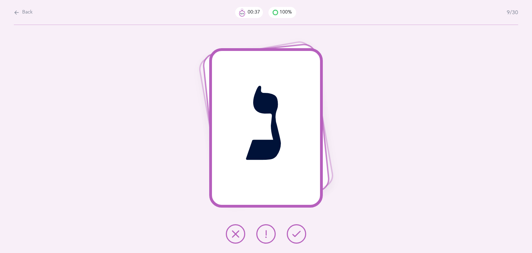
click at [297, 228] on button at bounding box center [296, 233] width 19 height 19
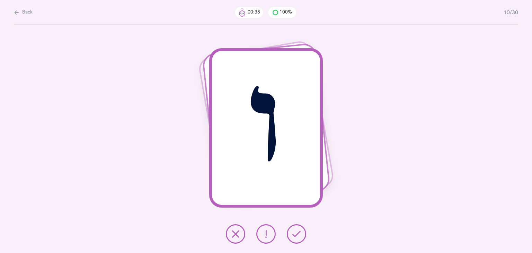
click at [297, 228] on button at bounding box center [296, 233] width 19 height 19
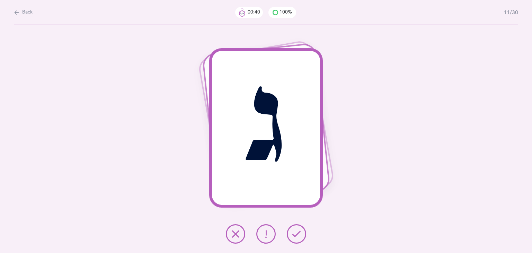
click at [297, 228] on button at bounding box center [296, 233] width 19 height 19
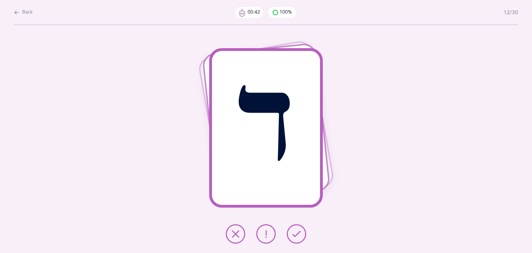
click at [297, 228] on button at bounding box center [296, 233] width 19 height 19
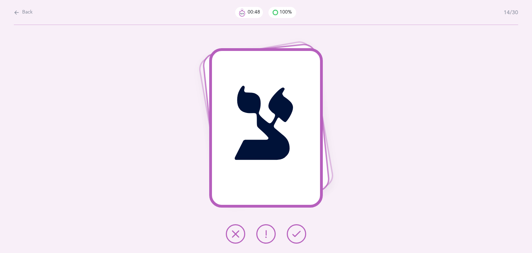
click at [297, 228] on button at bounding box center [296, 233] width 19 height 19
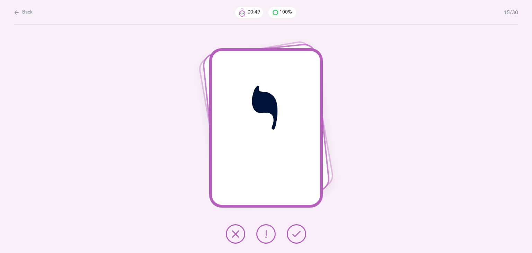
click at [297, 228] on button at bounding box center [296, 233] width 19 height 19
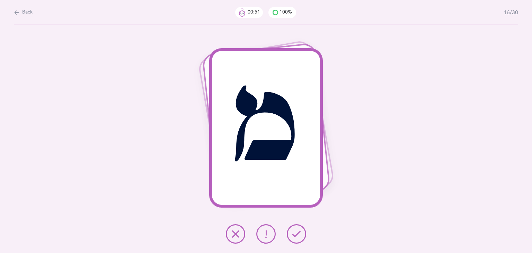
click at [297, 228] on button at bounding box center [296, 233] width 19 height 19
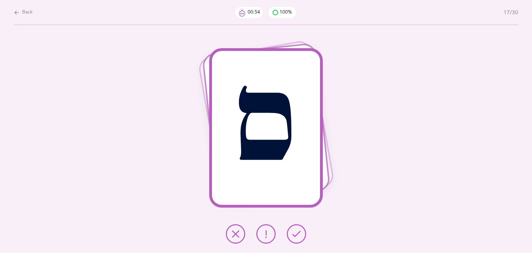
click at [297, 228] on button at bounding box center [296, 233] width 19 height 19
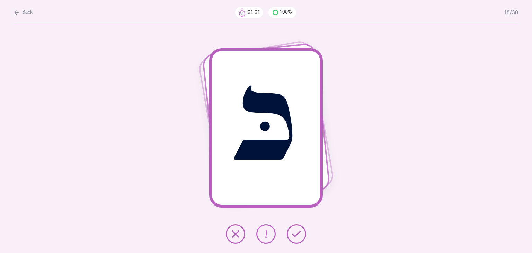
click at [297, 228] on button at bounding box center [296, 233] width 19 height 19
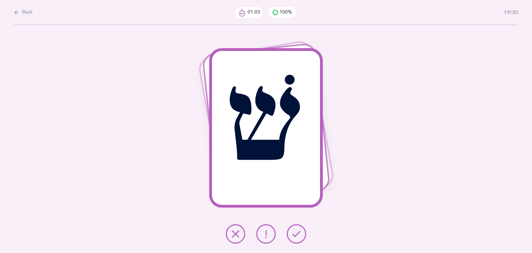
click at [297, 228] on button at bounding box center [296, 233] width 19 height 19
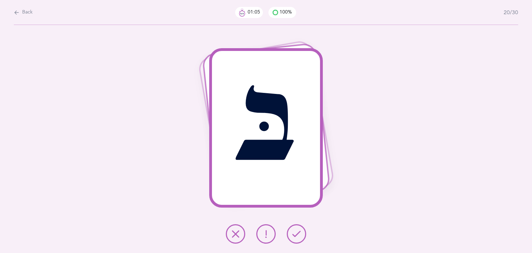
click at [297, 228] on button at bounding box center [296, 233] width 19 height 19
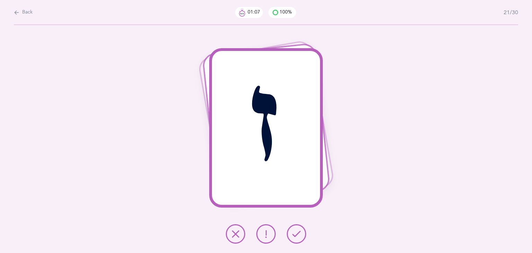
click at [297, 228] on button at bounding box center [296, 233] width 19 height 19
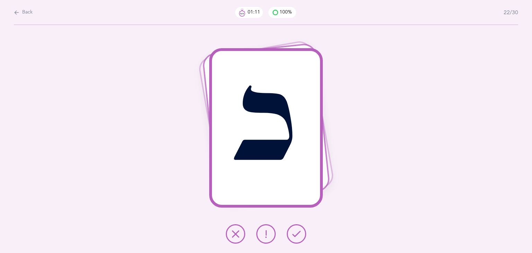
click at [297, 228] on button at bounding box center [296, 233] width 19 height 19
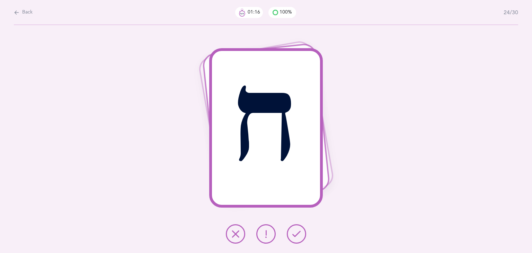
click at [297, 228] on button at bounding box center [296, 233] width 19 height 19
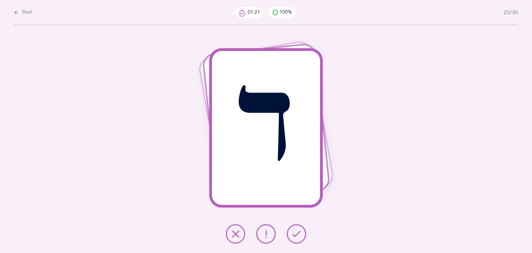
click at [297, 228] on button at bounding box center [296, 233] width 19 height 19
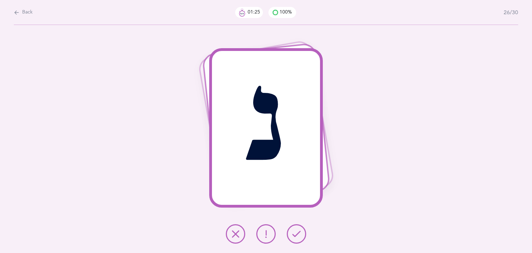
click at [297, 228] on button at bounding box center [296, 233] width 19 height 19
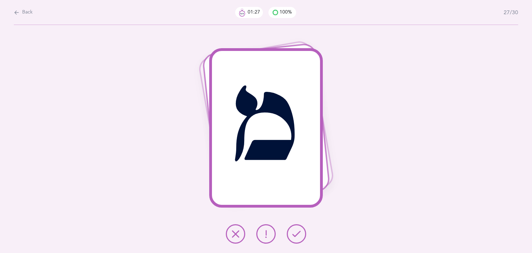
click at [297, 228] on button at bounding box center [296, 233] width 19 height 19
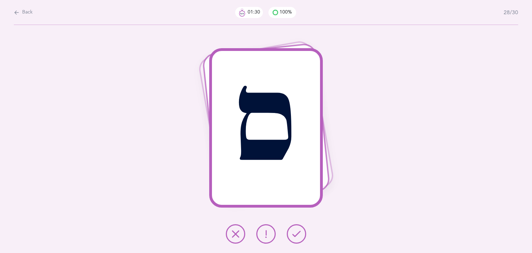
click at [294, 233] on icon at bounding box center [297, 234] width 8 height 8
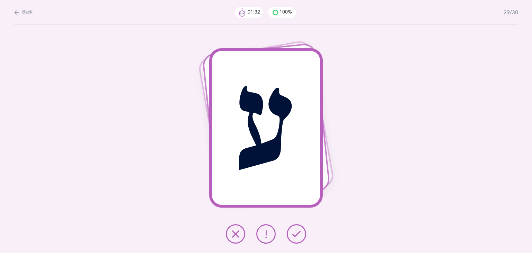
click at [294, 233] on icon at bounding box center [297, 234] width 8 height 8
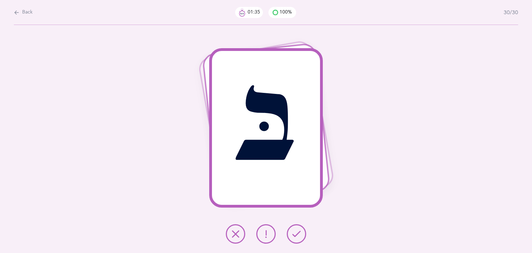
click at [294, 233] on icon at bounding box center [297, 234] width 8 height 8
